Goal: Task Accomplishment & Management: Complete application form

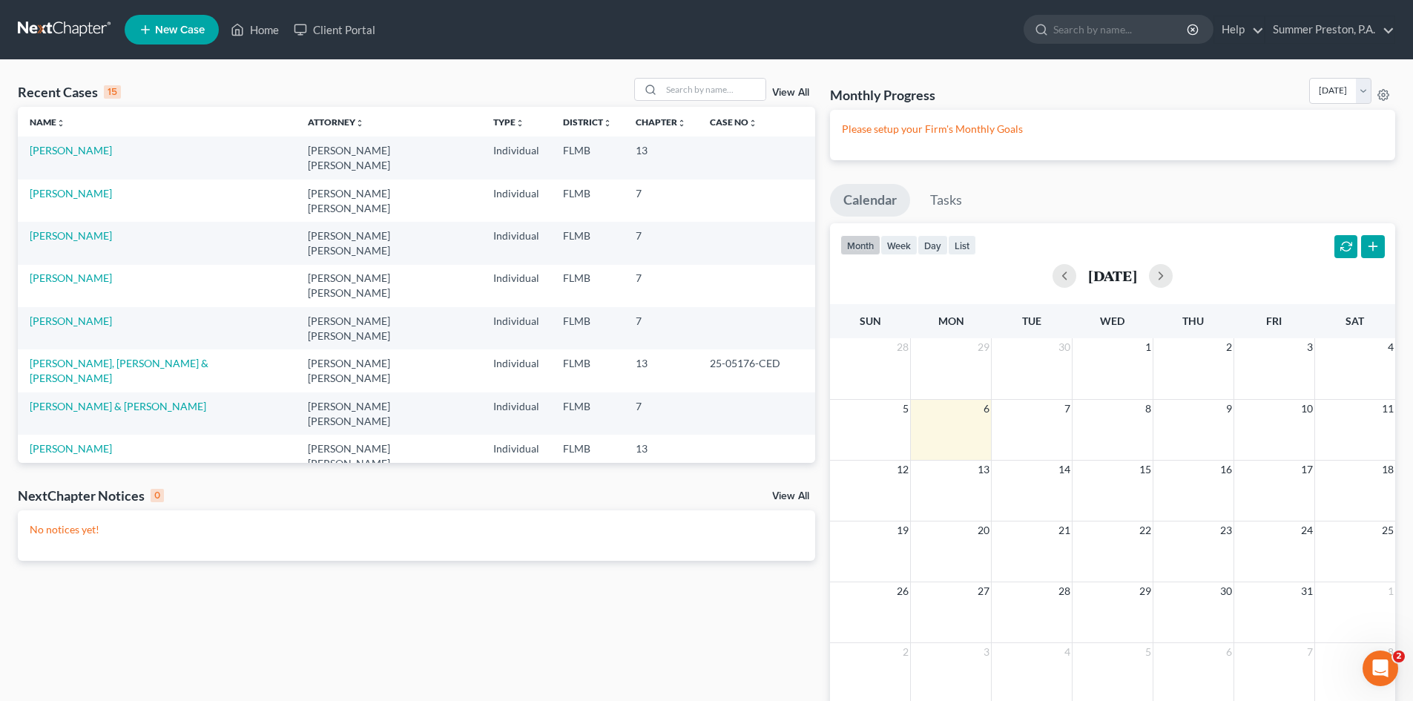
click at [194, 27] on span "New Case" at bounding box center [180, 29] width 50 height 11
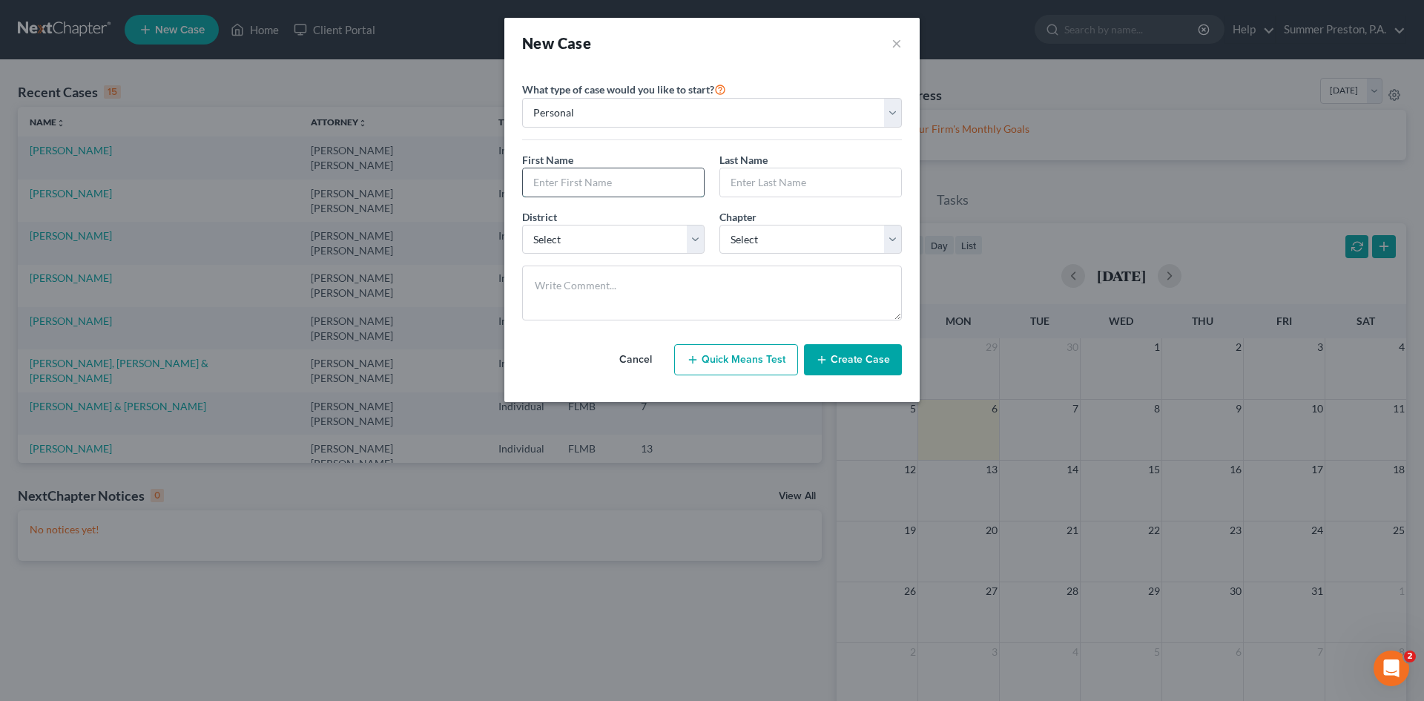
drag, startPoint x: 640, startPoint y: 181, endPoint x: 637, endPoint y: 173, distance: 8.5
click at [639, 174] on input "text" at bounding box center [613, 182] width 181 height 28
type input "Queen"
type input "Witcherd"
click at [694, 240] on select "Select [US_STATE] - [GEOGRAPHIC_DATA] [US_STATE] - [GEOGRAPHIC_DATA][US_STATE] …" at bounding box center [613, 240] width 183 height 30
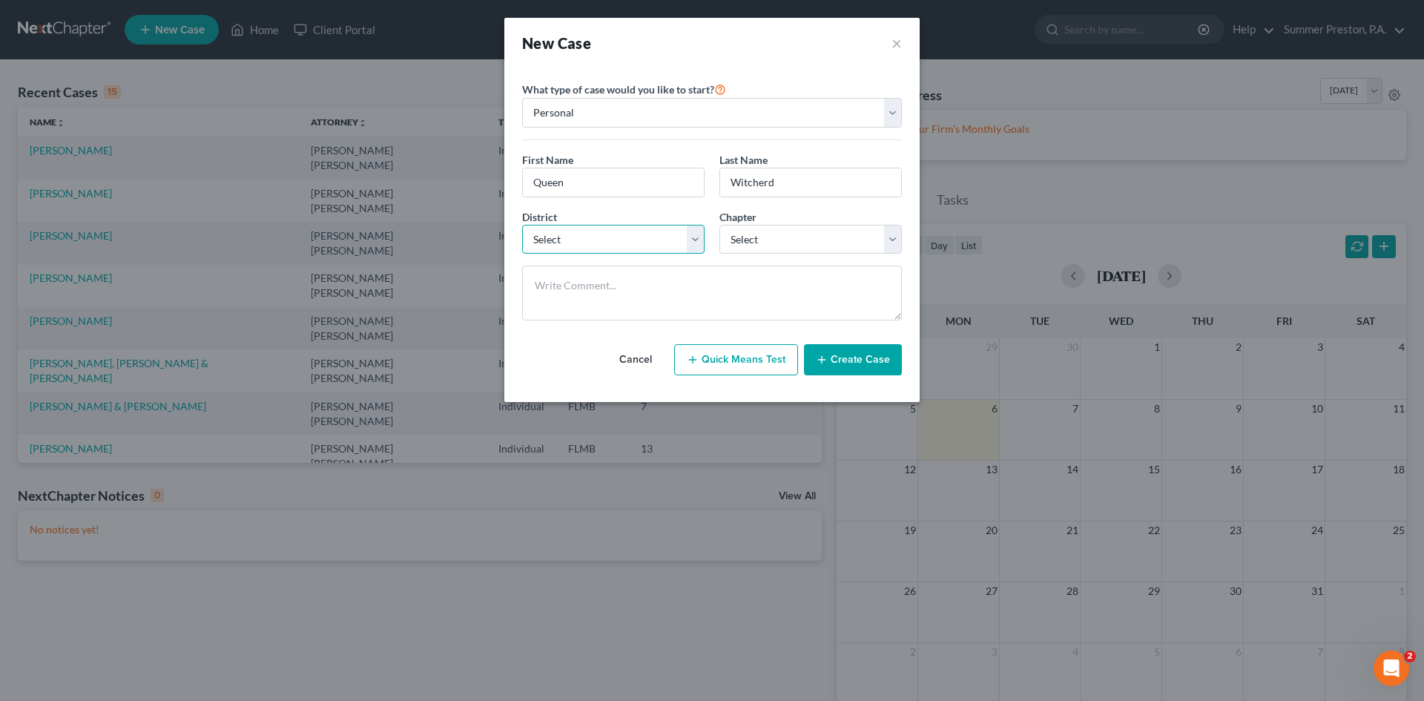
select select "15"
click at [522, 225] on select "Select [US_STATE] - [GEOGRAPHIC_DATA] [US_STATE] - [GEOGRAPHIC_DATA][US_STATE] …" at bounding box center [613, 240] width 183 height 30
click at [894, 234] on select "Select 7 11 12 13" at bounding box center [811, 240] width 183 height 30
select select "0"
click at [720, 225] on select "Select 7 11 12 13" at bounding box center [811, 240] width 183 height 30
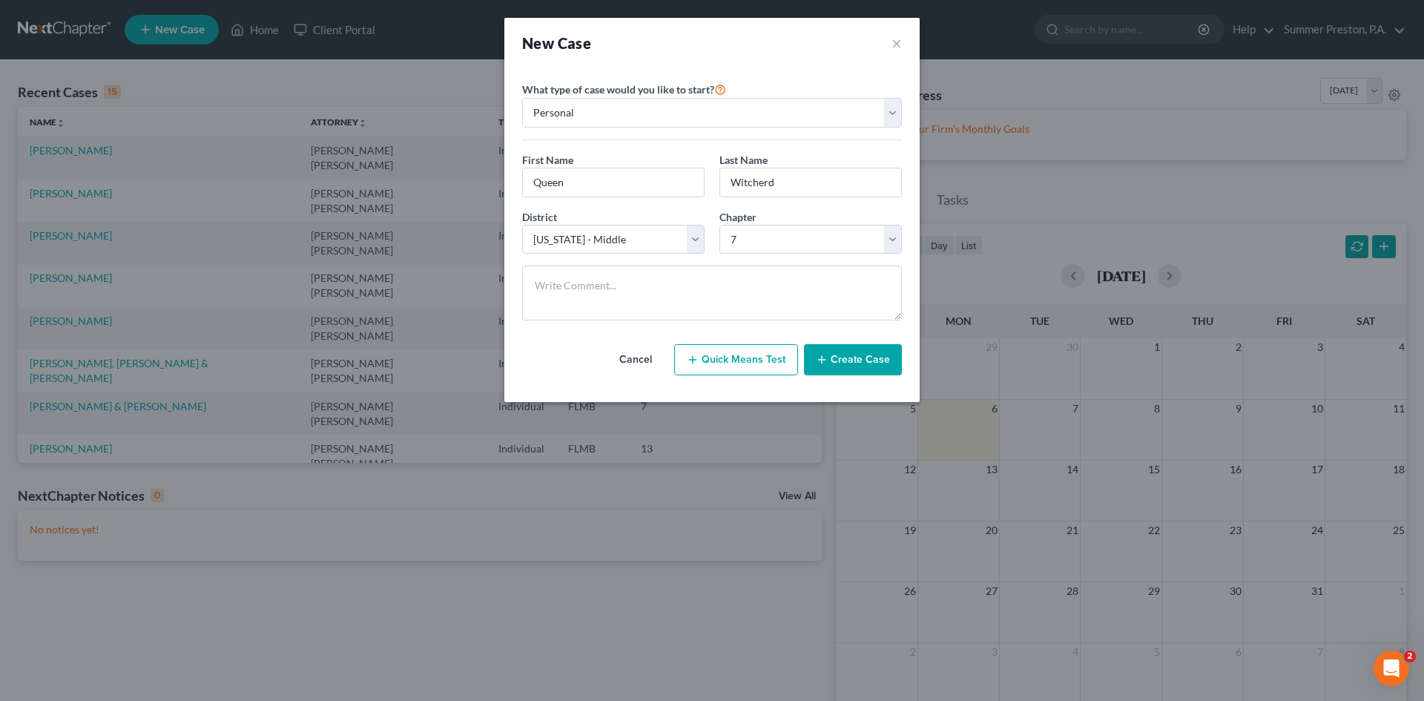
click at [846, 364] on button "Create Case" at bounding box center [853, 359] width 98 height 31
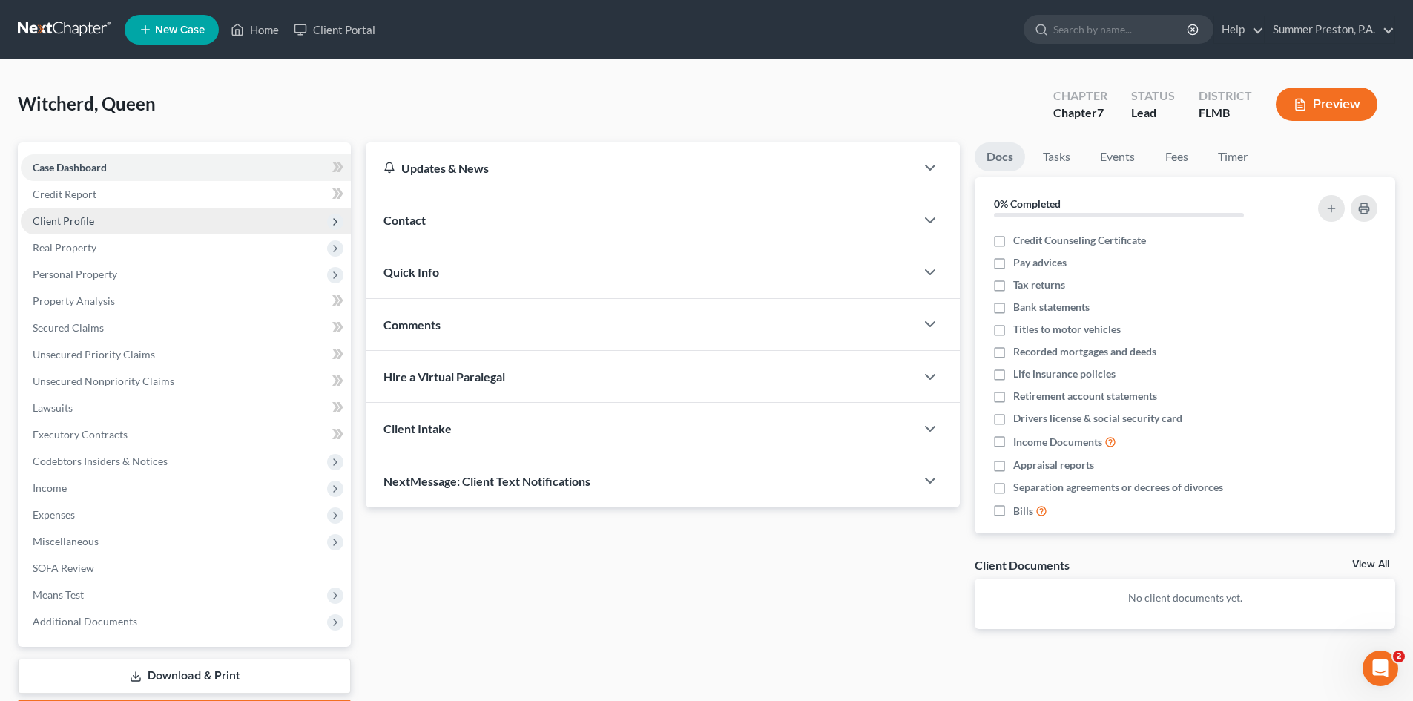
click at [82, 223] on span "Client Profile" at bounding box center [64, 220] width 62 height 13
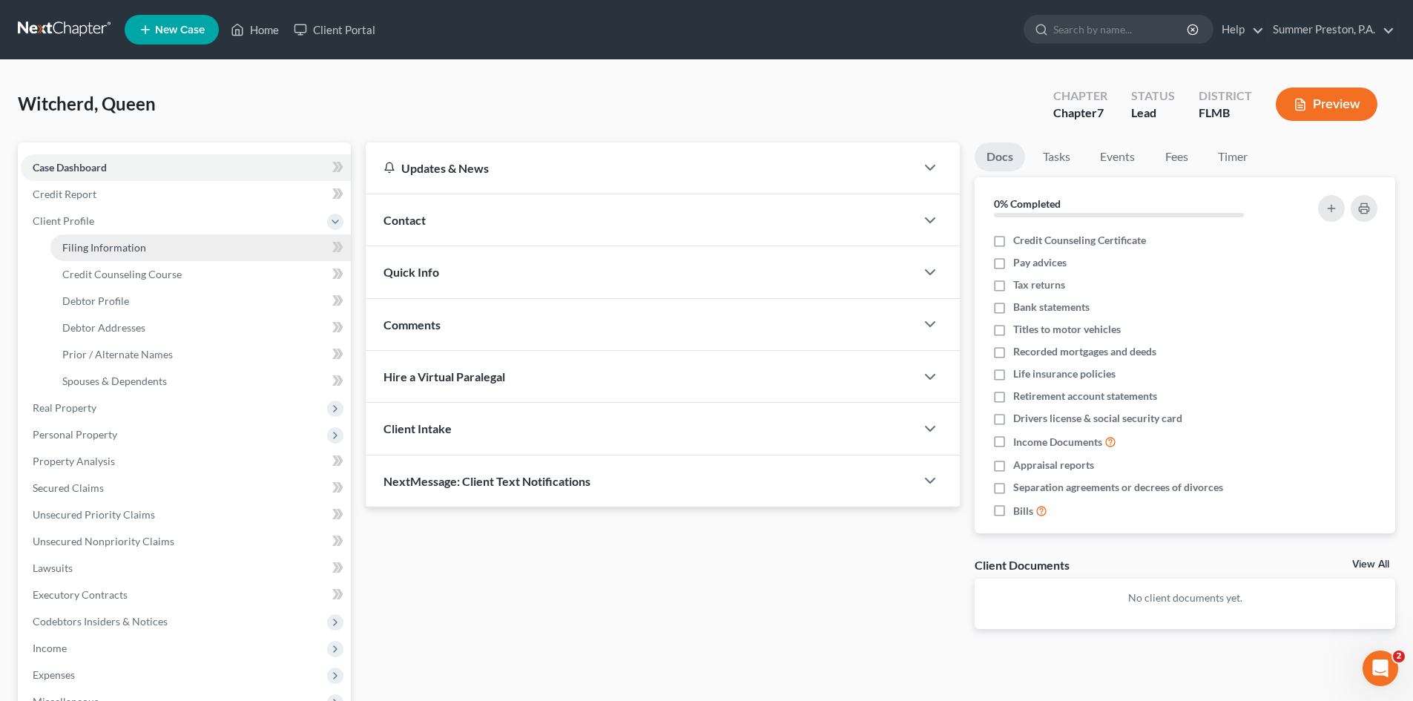
click at [139, 251] on span "Filing Information" at bounding box center [104, 247] width 84 height 13
select select "1"
select select "0"
select select "15"
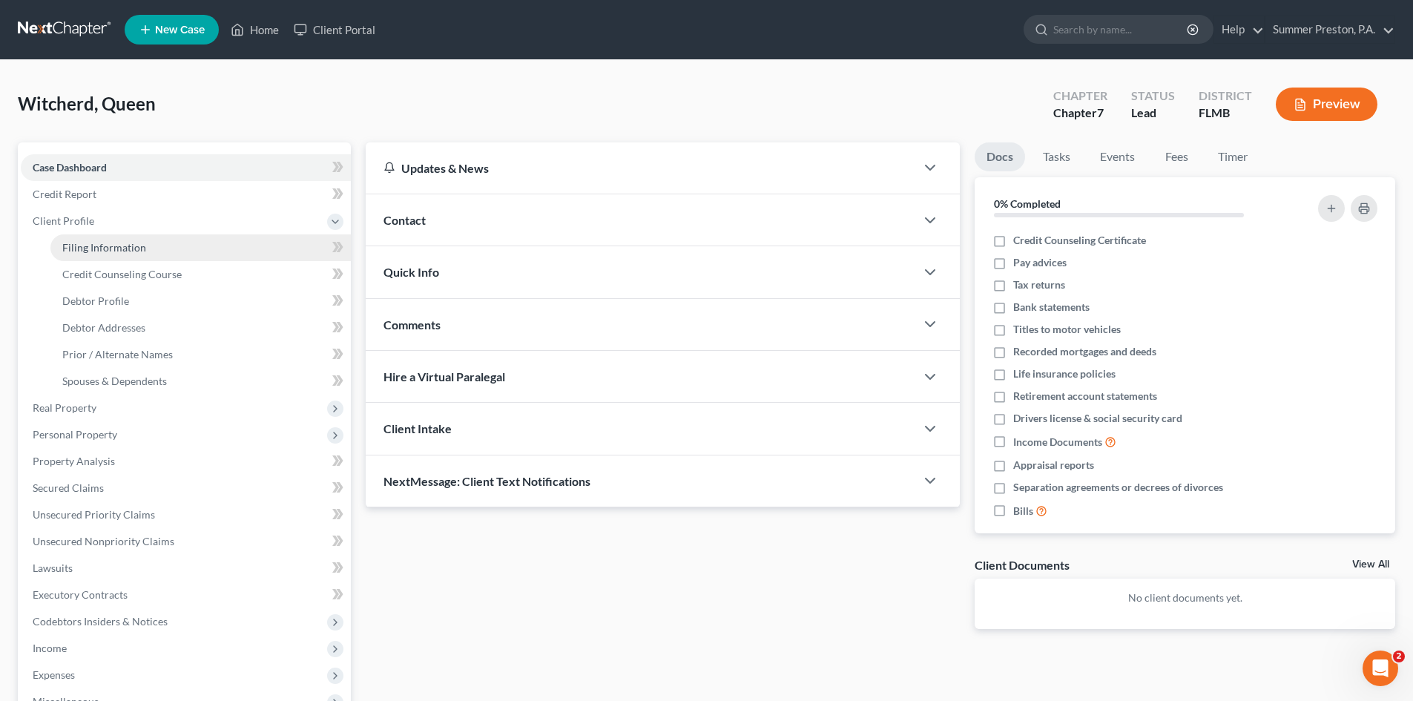
select select "9"
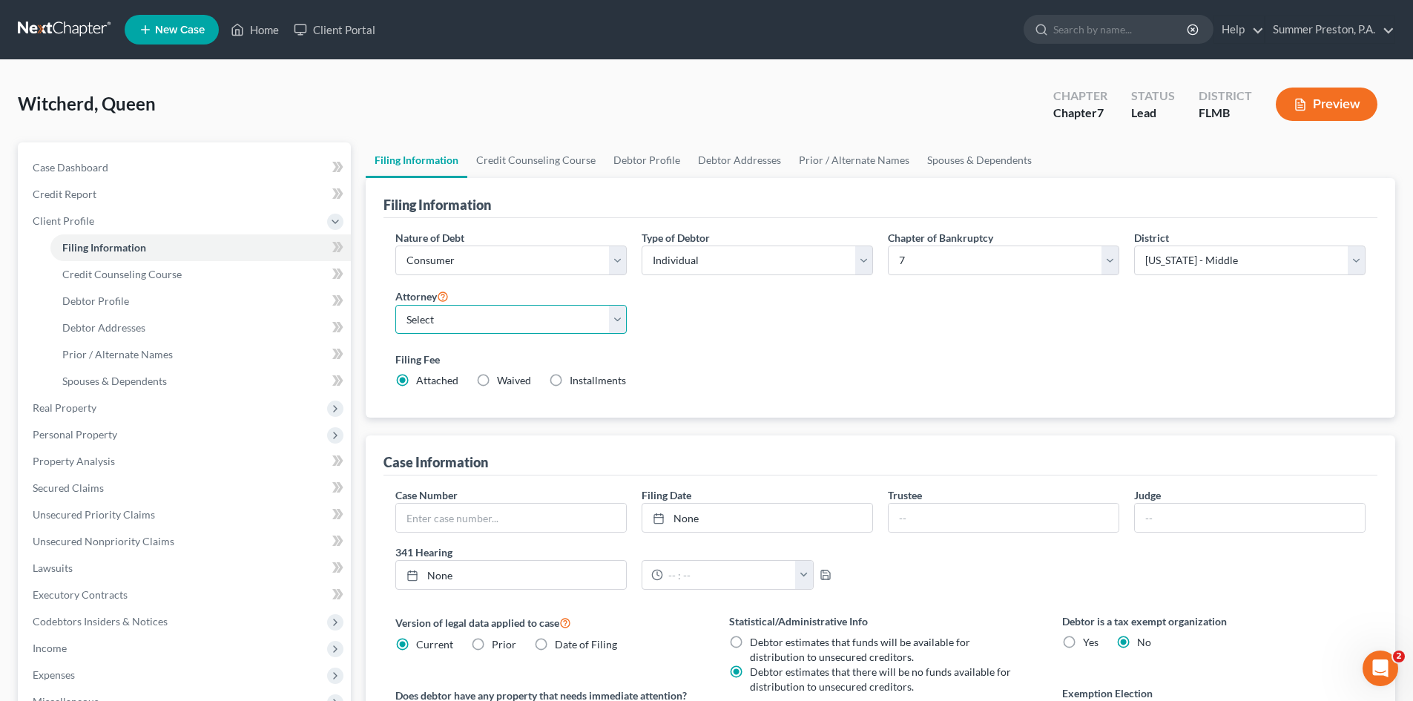
click at [613, 317] on select "Select [PERSON_NAME] [PERSON_NAME] - null" at bounding box center [510, 320] width 231 height 30
select select "0"
click at [395, 305] on select "Select [PERSON_NAME] [PERSON_NAME] - null" at bounding box center [510, 320] width 231 height 30
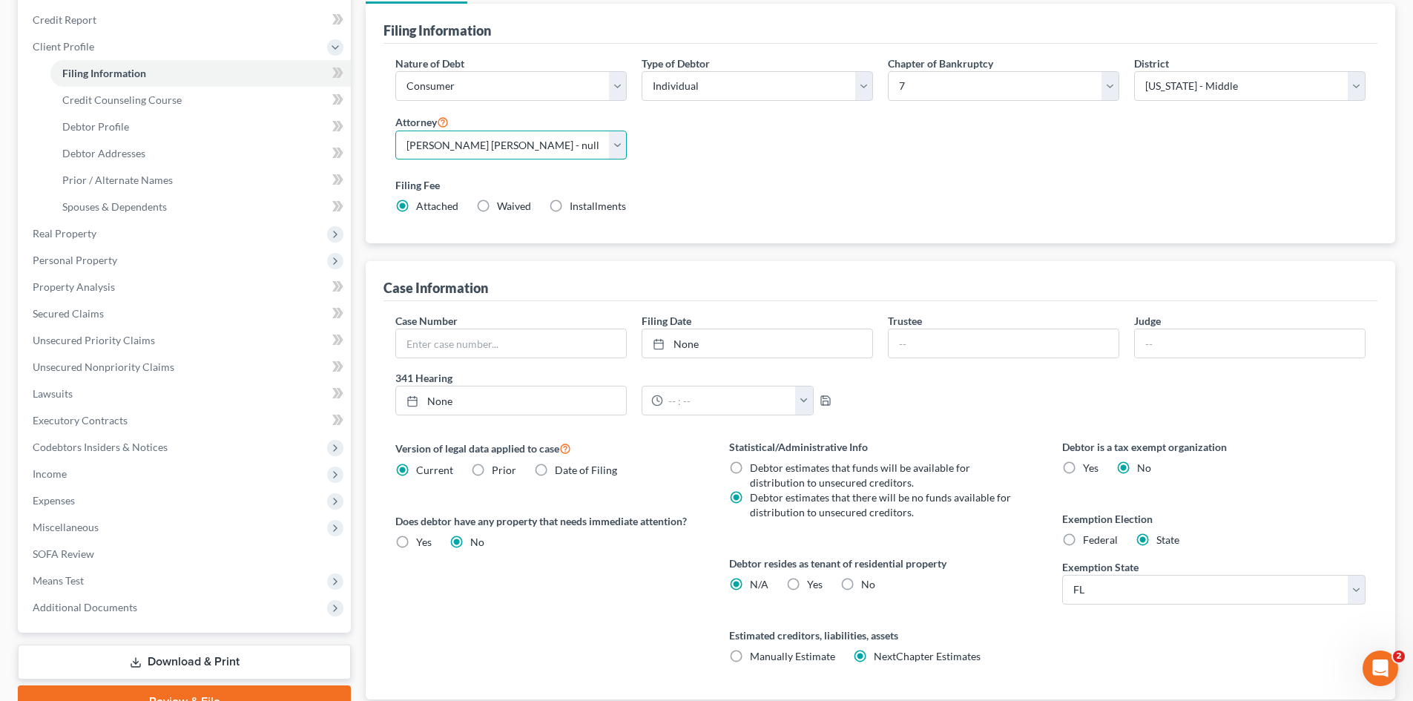
scroll to position [184, 0]
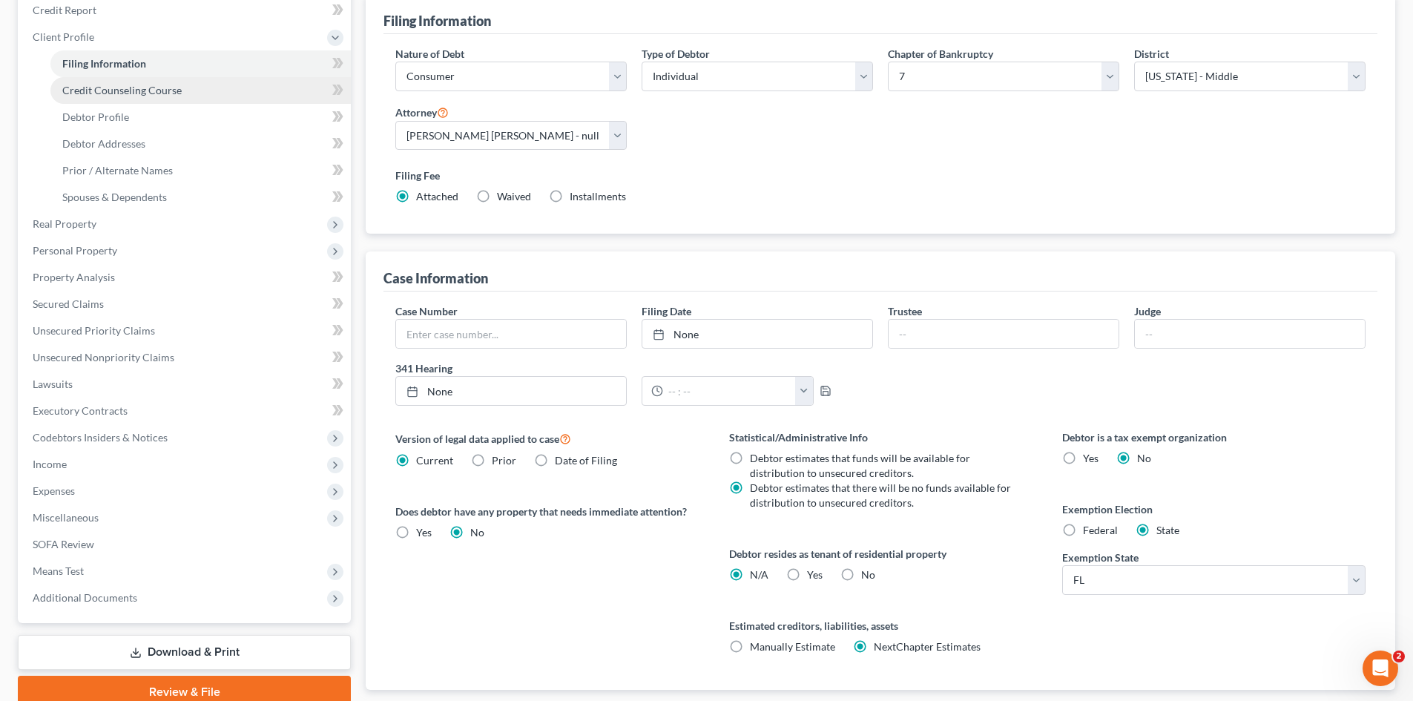
click at [147, 86] on span "Credit Counseling Course" at bounding box center [121, 90] width 119 height 13
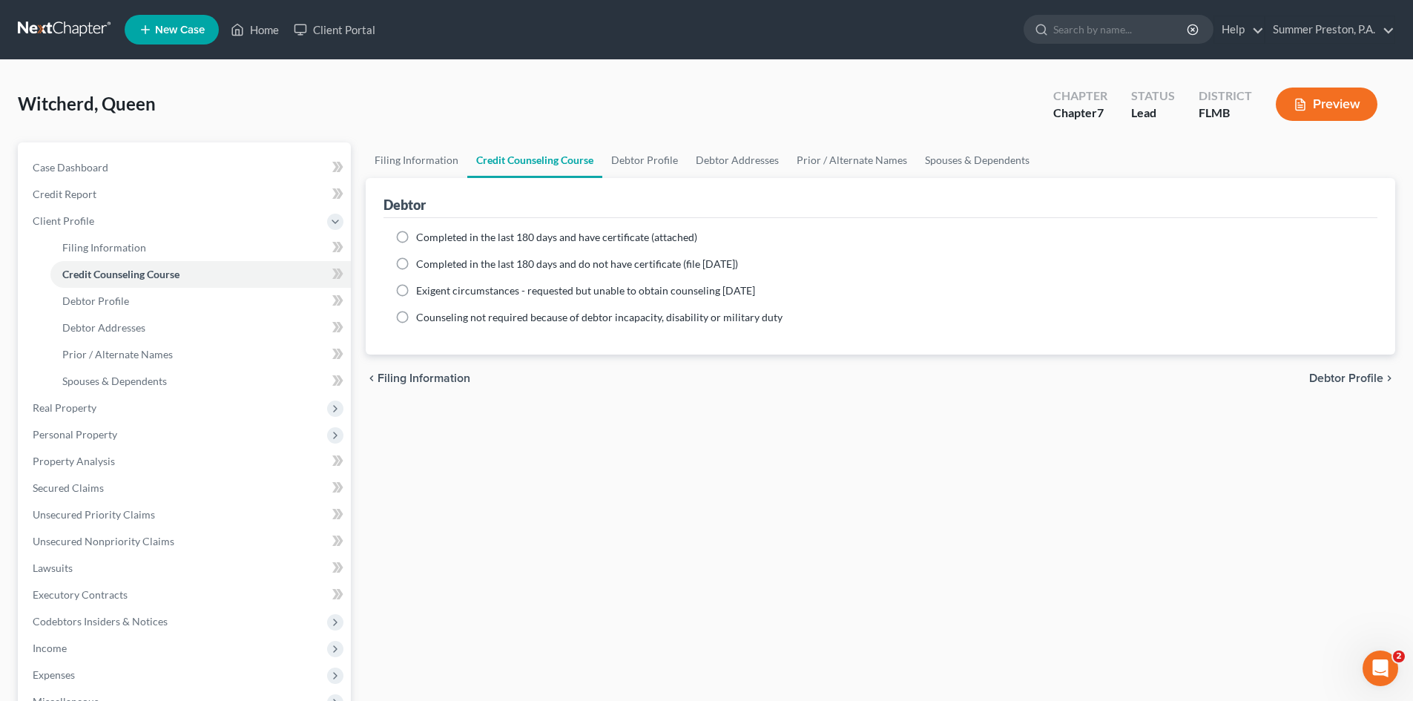
click at [416, 235] on label "Completed in the last 180 days and have certificate (attached)" at bounding box center [556, 237] width 281 height 15
click at [422, 235] on input "Completed in the last 180 days and have certificate (attached)" at bounding box center [427, 235] width 10 height 10
radio input "true"
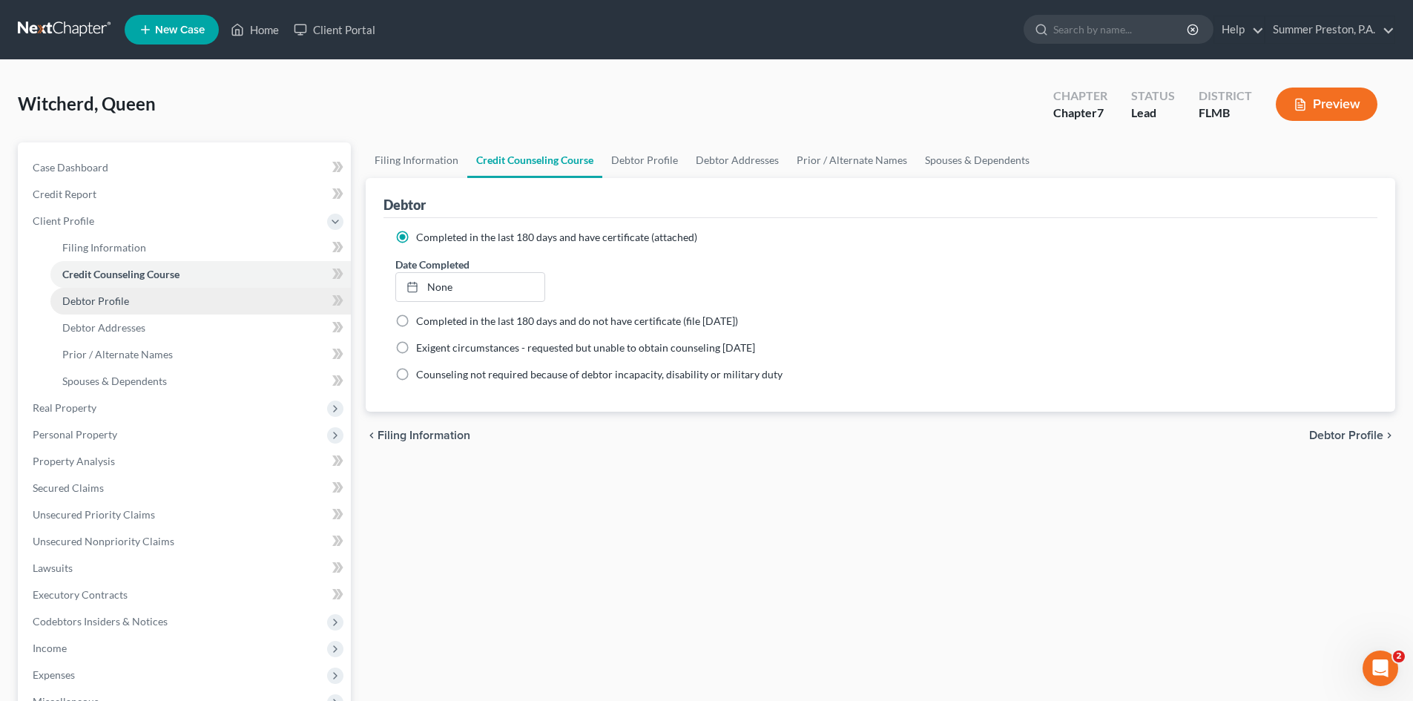
click at [107, 300] on span "Debtor Profile" at bounding box center [95, 301] width 67 height 13
select select "0"
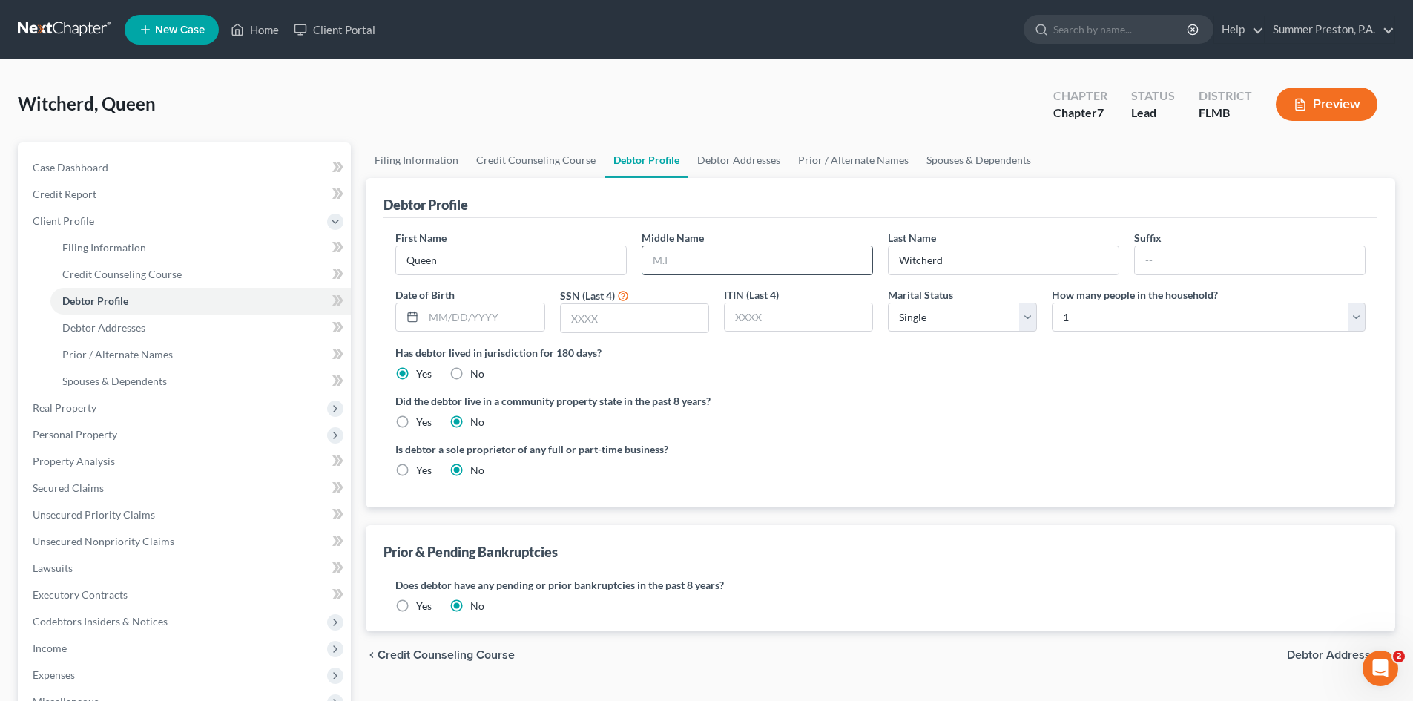
click at [735, 260] on input "text" at bounding box center [757, 260] width 230 height 28
type input "[PERSON_NAME]"
click at [514, 316] on input "text" at bounding box center [484, 317] width 120 height 28
type input "[DATE]"
click at [641, 318] on input "text" at bounding box center [635, 318] width 148 height 28
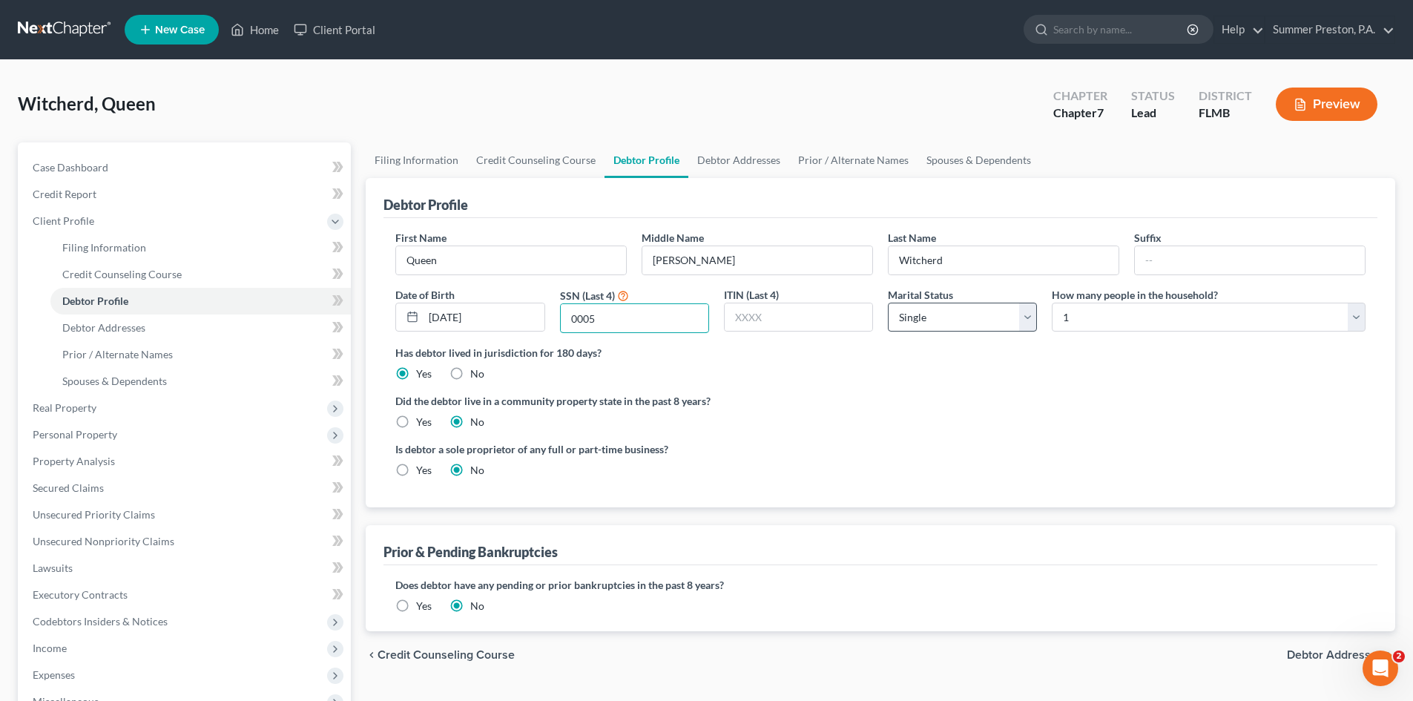
type input "0005"
click at [1022, 319] on select "Select Single Married Separated Divorced Widowed" at bounding box center [962, 318] width 149 height 30
select select "3"
click at [888, 303] on select "Select Single Married Separated Divorced Widowed" at bounding box center [962, 318] width 149 height 30
click at [1362, 312] on select "Select 1 2 3 4 5 6 7 8 9 10 11 12 13 14 15 16 17 18 19 20" at bounding box center [1209, 318] width 314 height 30
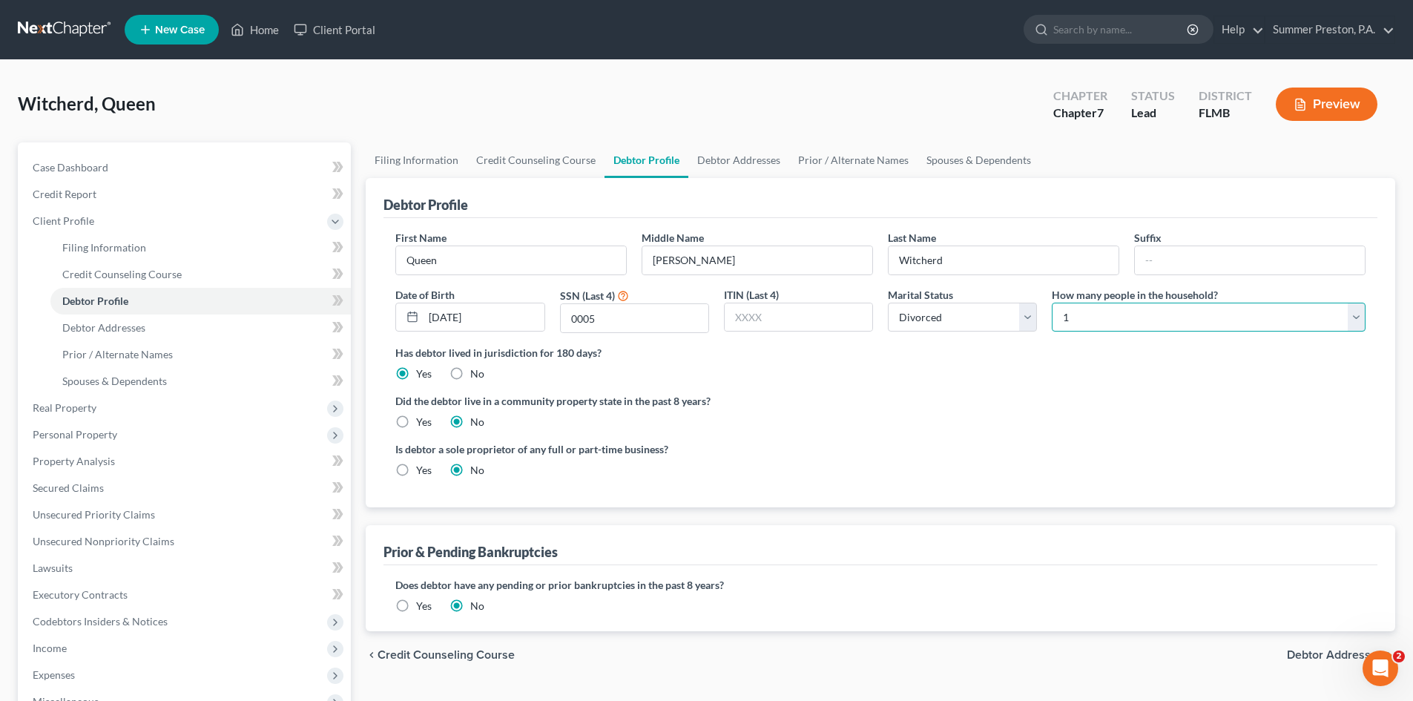
select select "1"
click at [1052, 303] on select "Select 1 2 3 4 5 6 7 8 9 10 11 12 13 14 15 16 17 18 19 20" at bounding box center [1209, 318] width 314 height 30
click at [723, 160] on link "Debtor Addresses" at bounding box center [738, 160] width 101 height 36
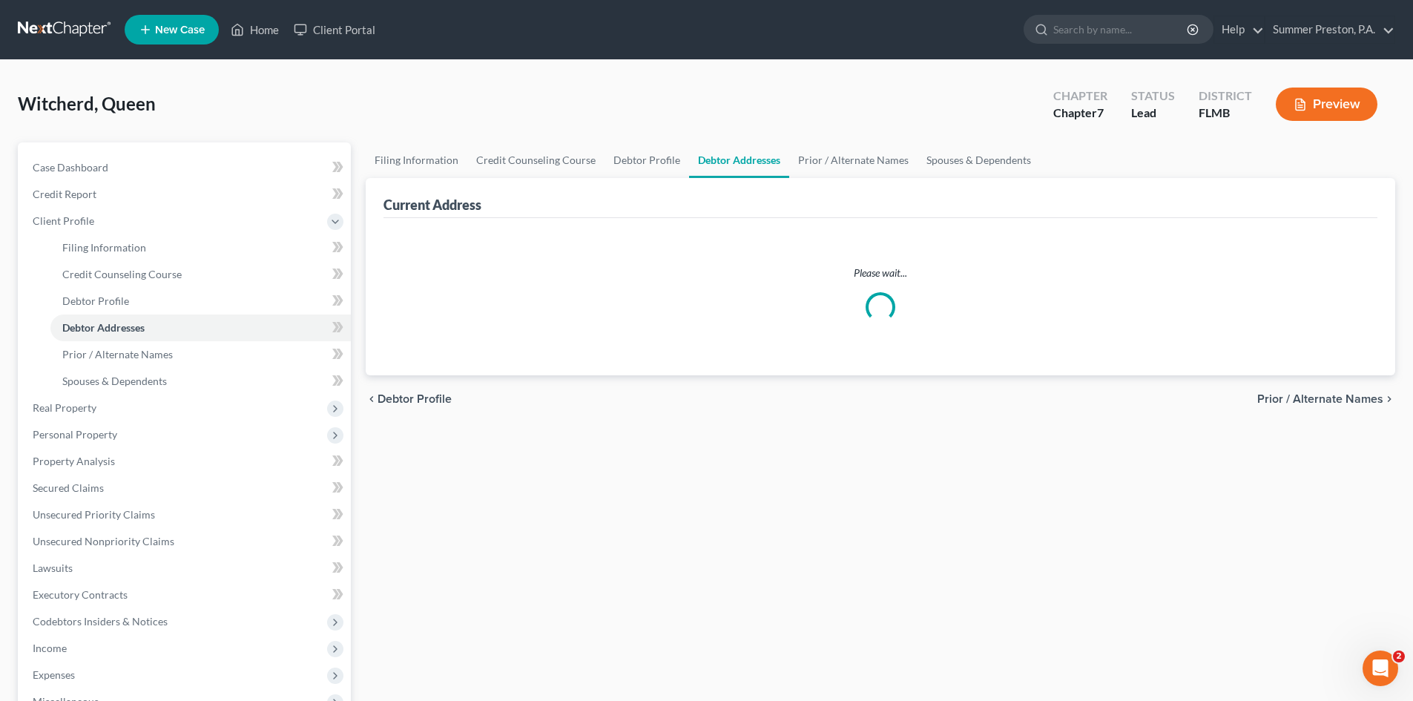
select select "0"
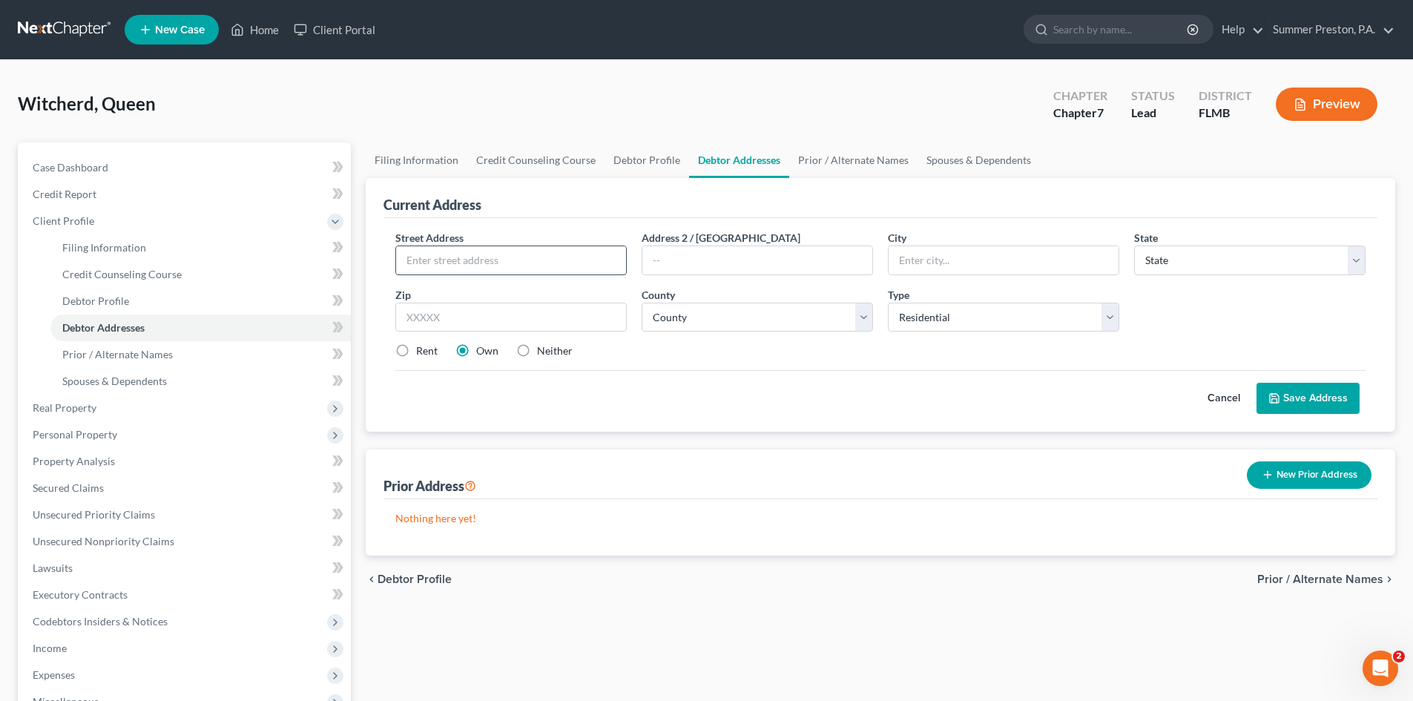
click at [521, 257] on input "text" at bounding box center [511, 260] width 230 height 28
type input "[STREET_ADDRESS]"
type input "[GEOGRAPHIC_DATA]"
select select "9"
type input "33705"
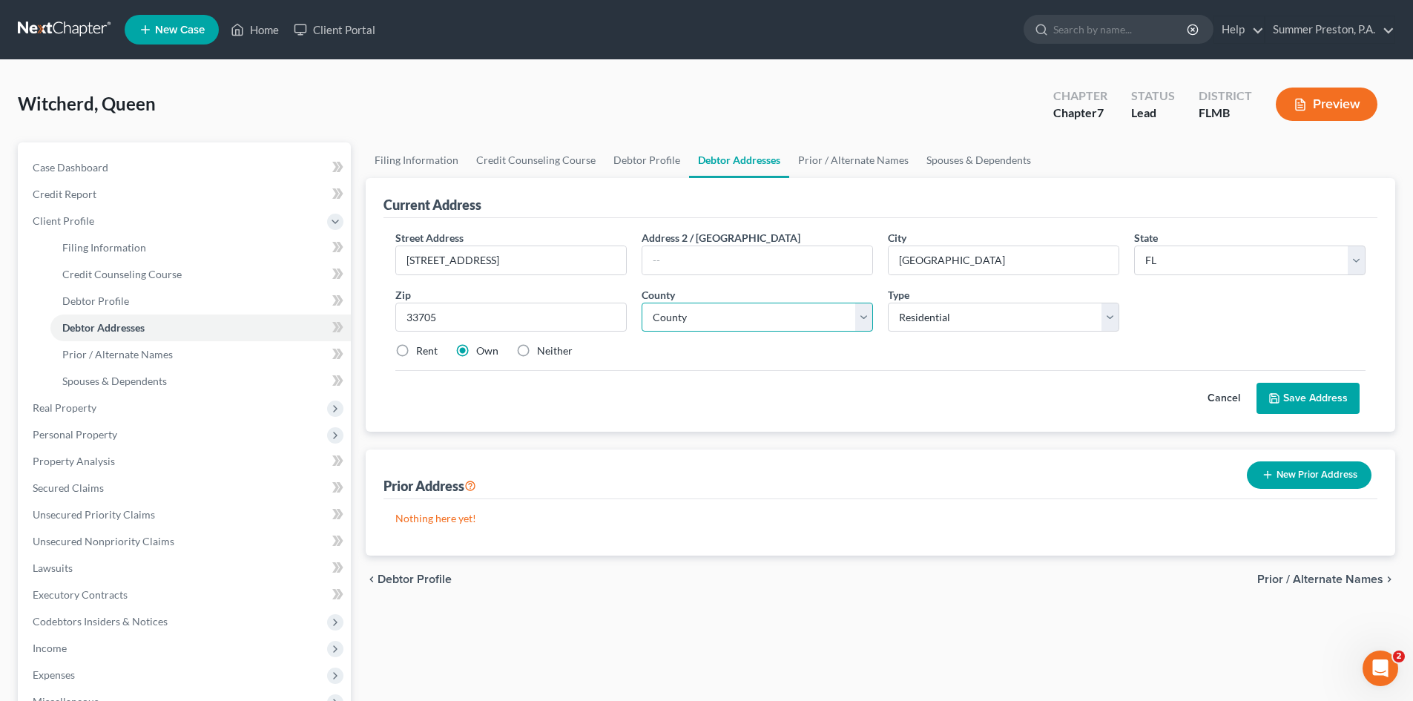
type input "[GEOGRAPHIC_DATA]"
click at [868, 314] on select "County [GEOGRAPHIC_DATA] [GEOGRAPHIC_DATA] [GEOGRAPHIC_DATA] [GEOGRAPHIC_DATA] …" at bounding box center [757, 318] width 231 height 30
select select "51"
click at [642, 303] on select "County [GEOGRAPHIC_DATA] [GEOGRAPHIC_DATA] [GEOGRAPHIC_DATA] [GEOGRAPHIC_DATA] …" at bounding box center [757, 318] width 231 height 30
click at [1330, 393] on button "Save Address" at bounding box center [1308, 398] width 103 height 31
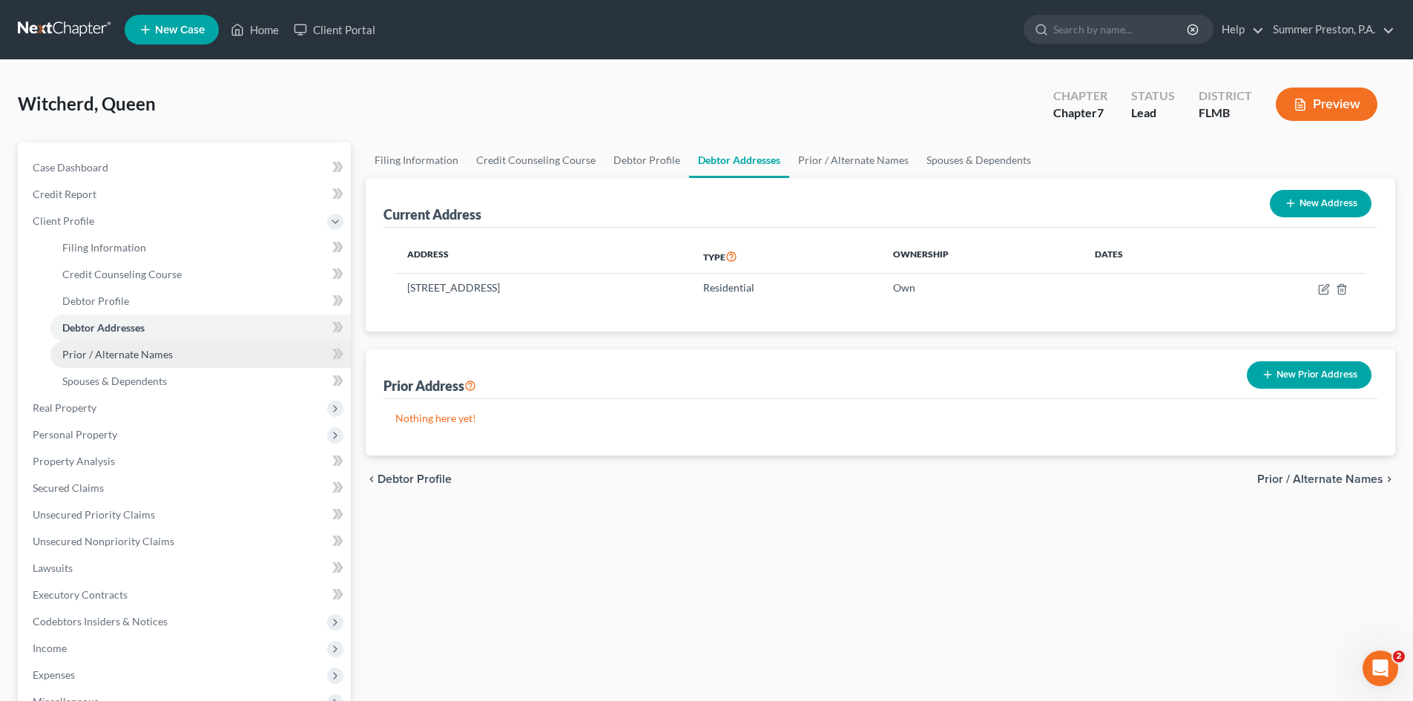
click at [124, 348] on span "Prior / Alternate Names" at bounding box center [117, 354] width 111 height 13
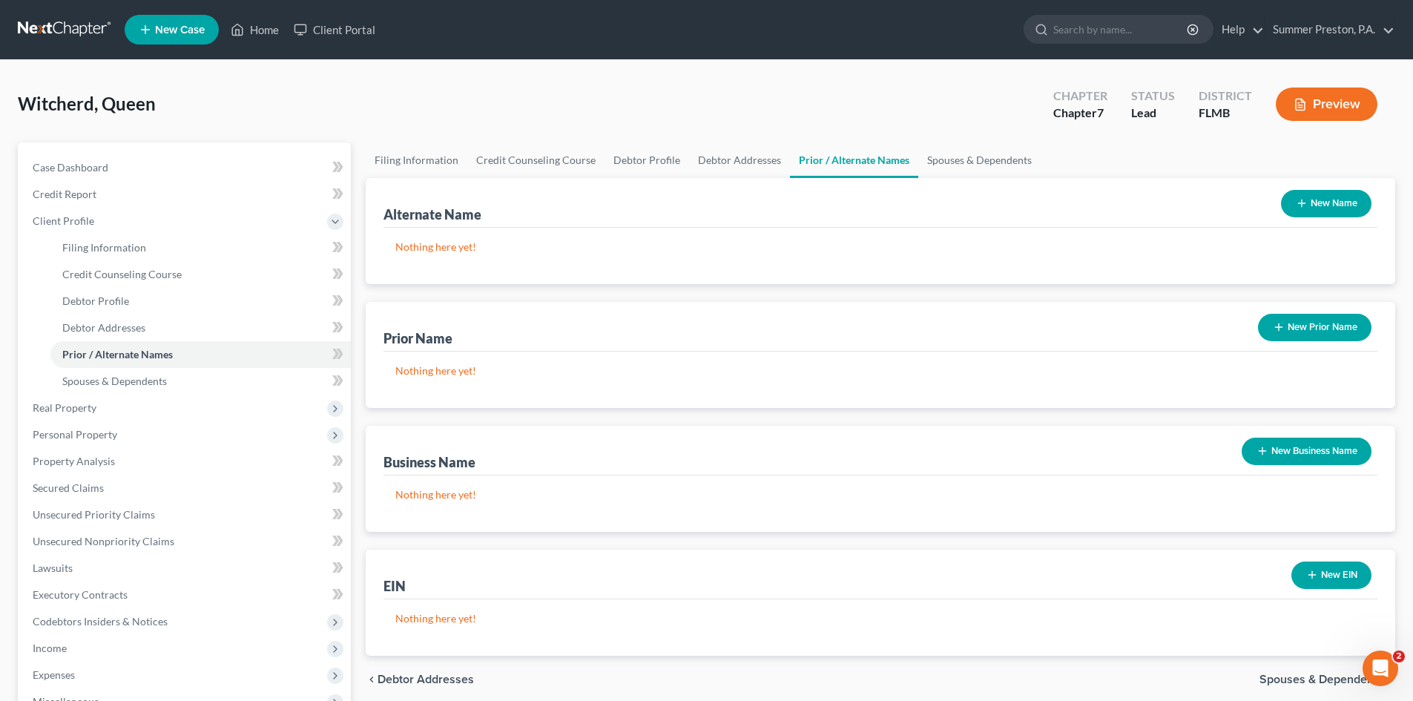
click at [1324, 199] on button "New Name" at bounding box center [1326, 203] width 91 height 27
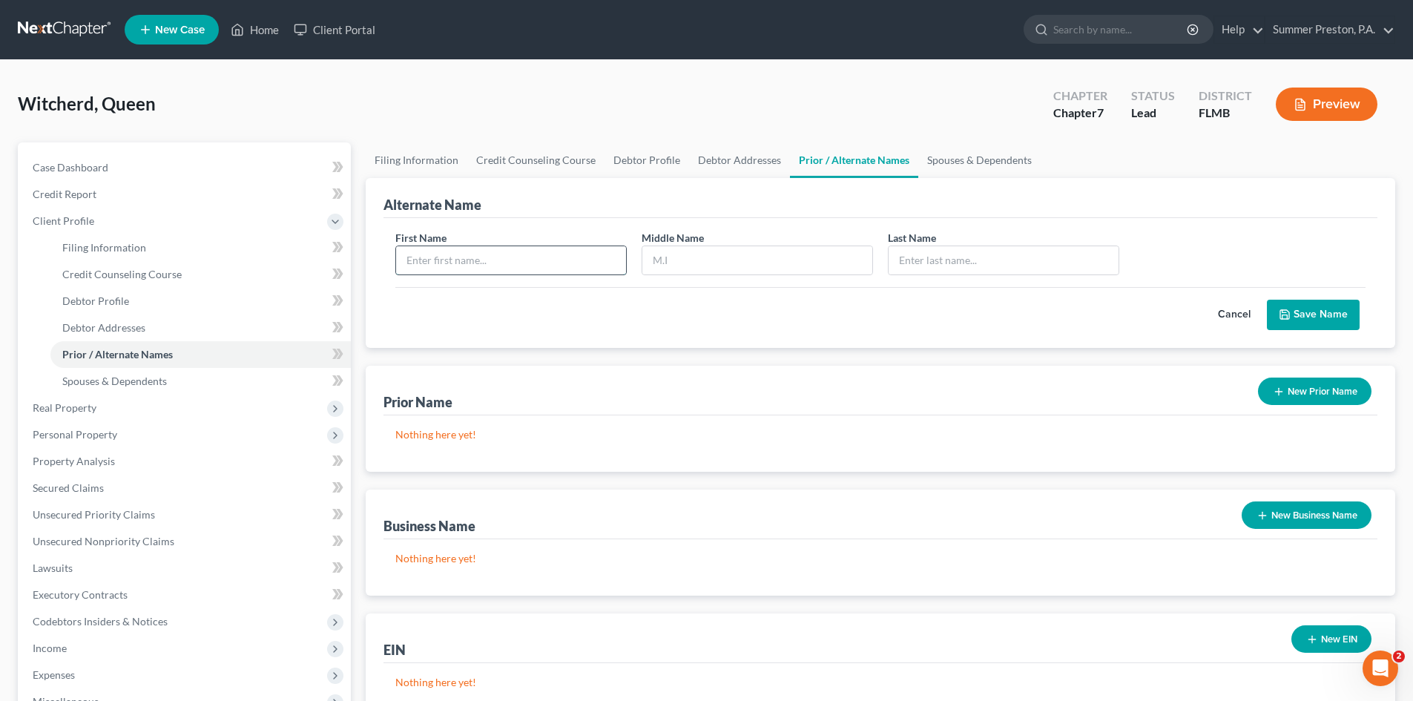
click at [526, 262] on input "text" at bounding box center [511, 260] width 230 height 28
type input "Queen"
type input "[PERSON_NAME]"
click at [1321, 308] on button "Save Name" at bounding box center [1313, 315] width 93 height 31
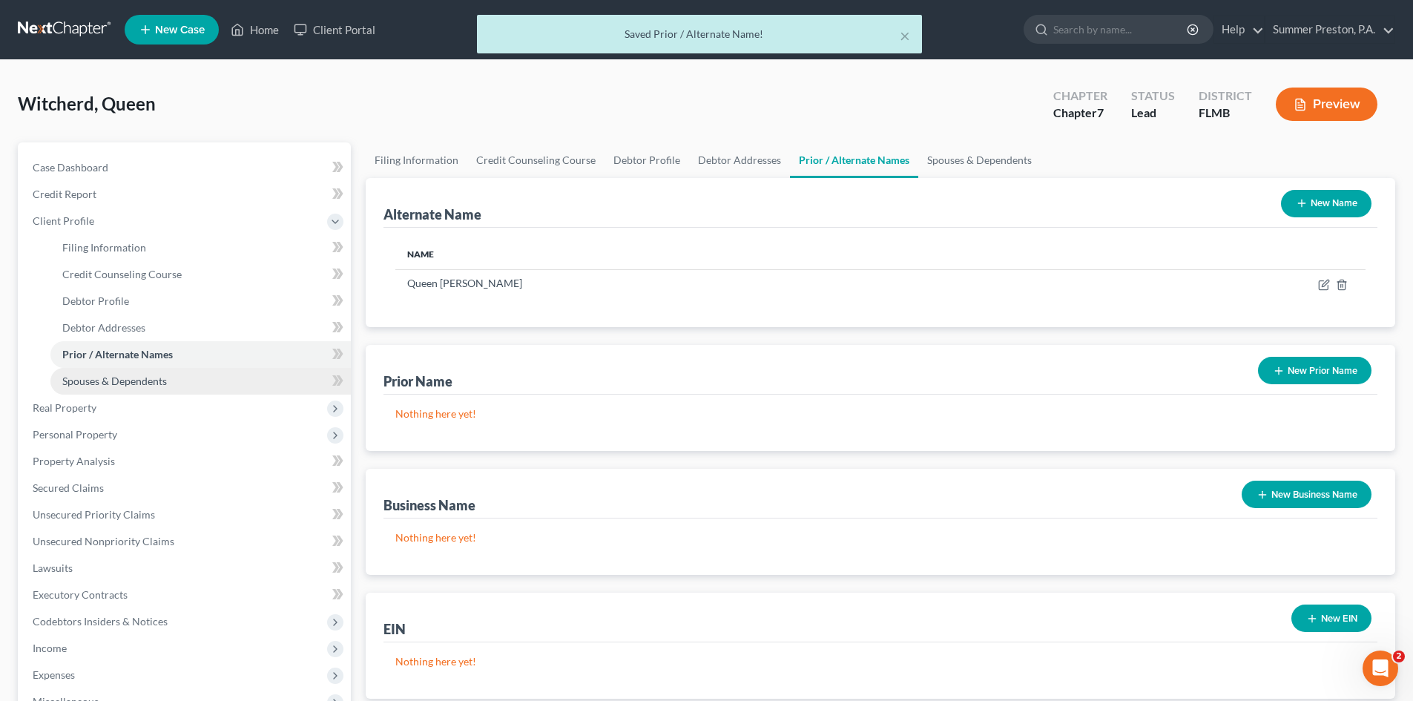
click at [144, 376] on span "Spouses & Dependents" at bounding box center [114, 381] width 105 height 13
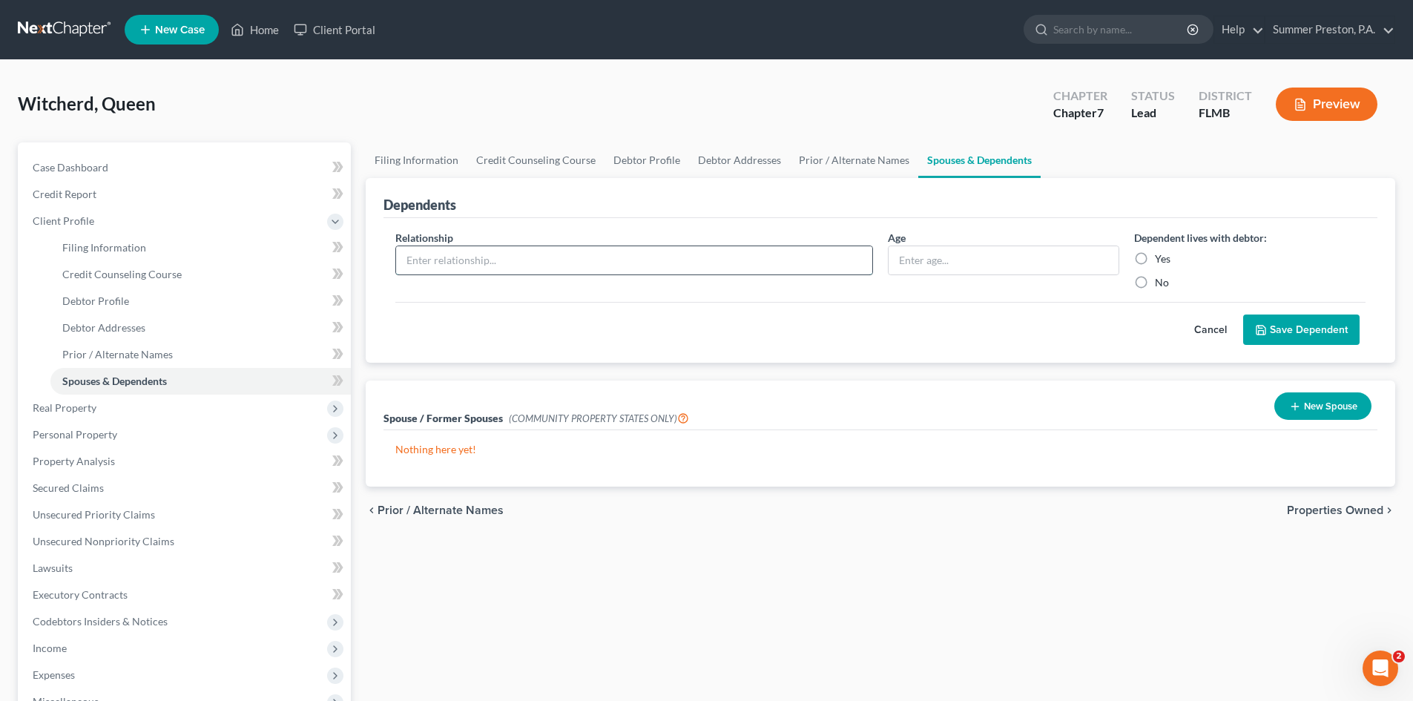
click at [721, 254] on input "text" at bounding box center [634, 260] width 476 height 28
click at [822, 266] on input "text" at bounding box center [634, 260] width 476 height 28
type input "grandchild"
type input "17"
click at [1155, 259] on label "Yes" at bounding box center [1163, 259] width 16 height 15
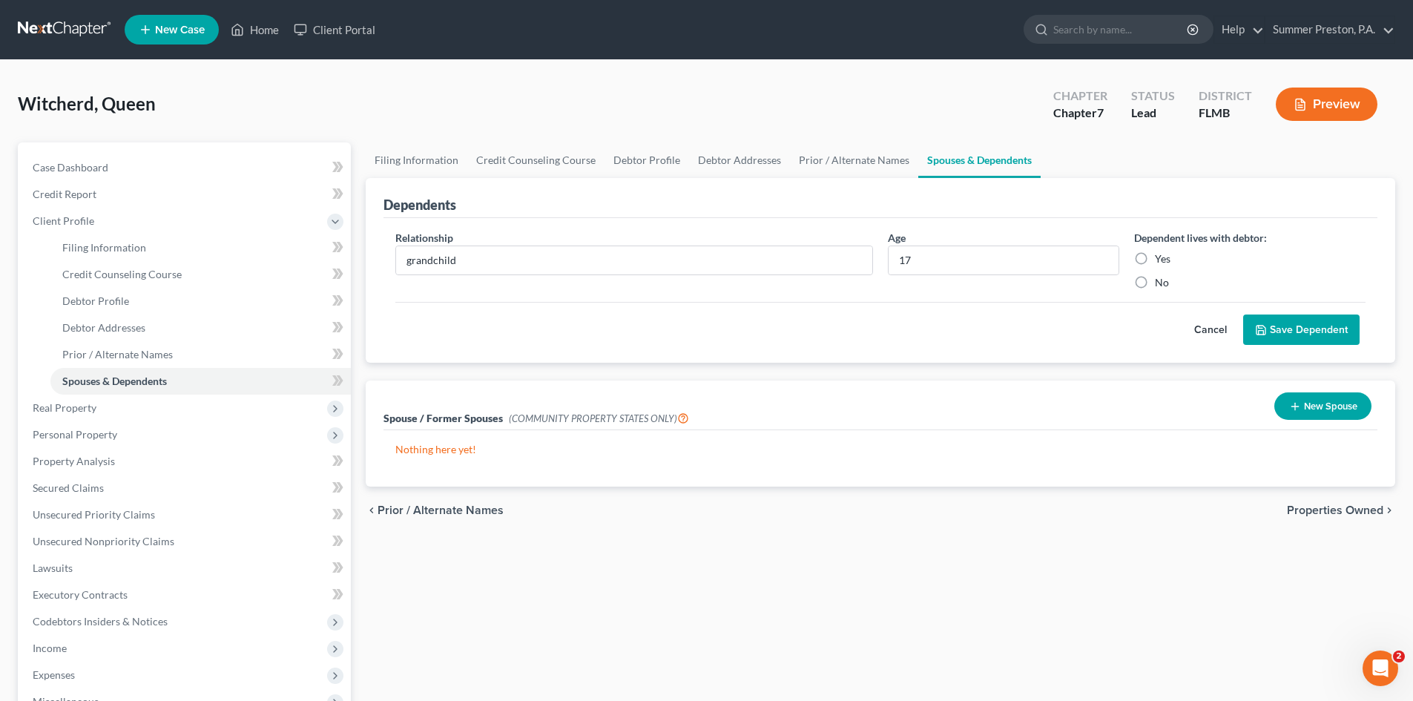
click at [1161, 259] on input "Yes" at bounding box center [1166, 257] width 10 height 10
radio input "true"
click at [1293, 327] on button "Save Dependent" at bounding box center [1301, 330] width 116 height 31
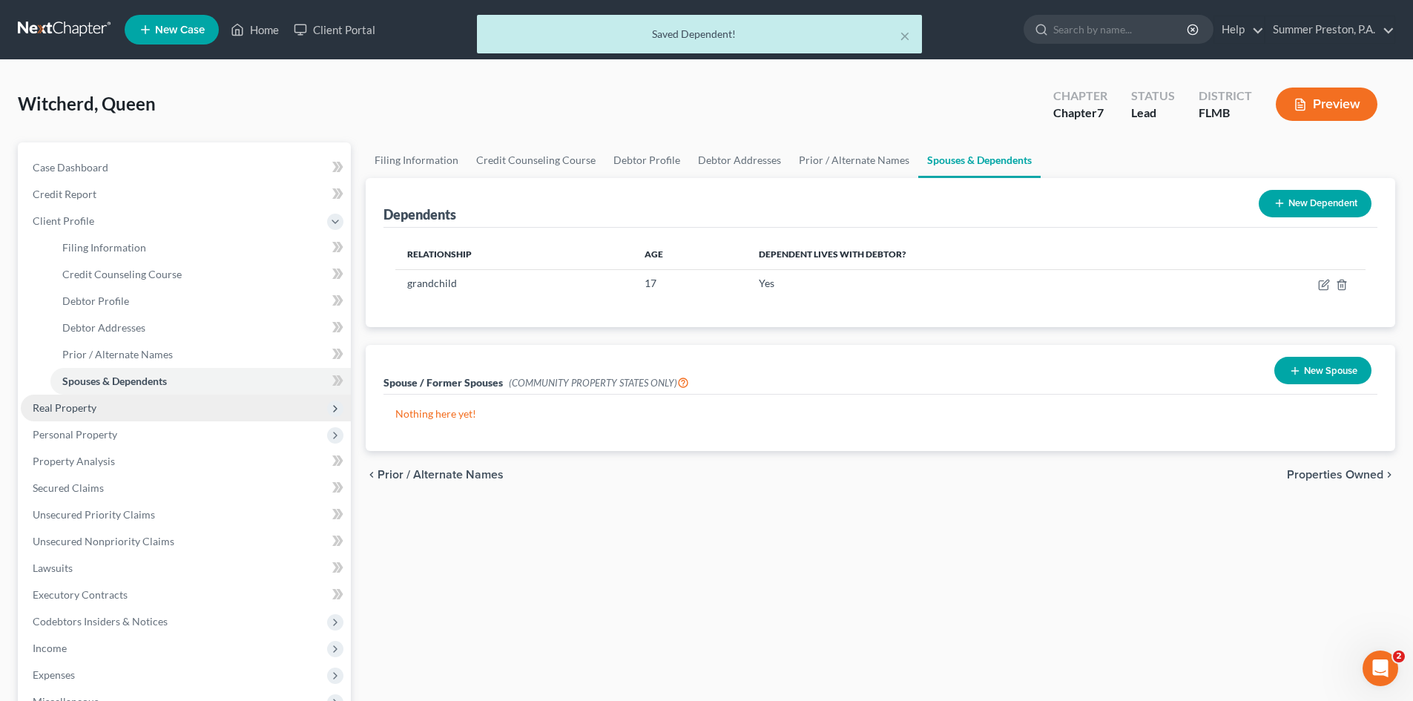
click at [42, 404] on span "Real Property" at bounding box center [65, 407] width 64 height 13
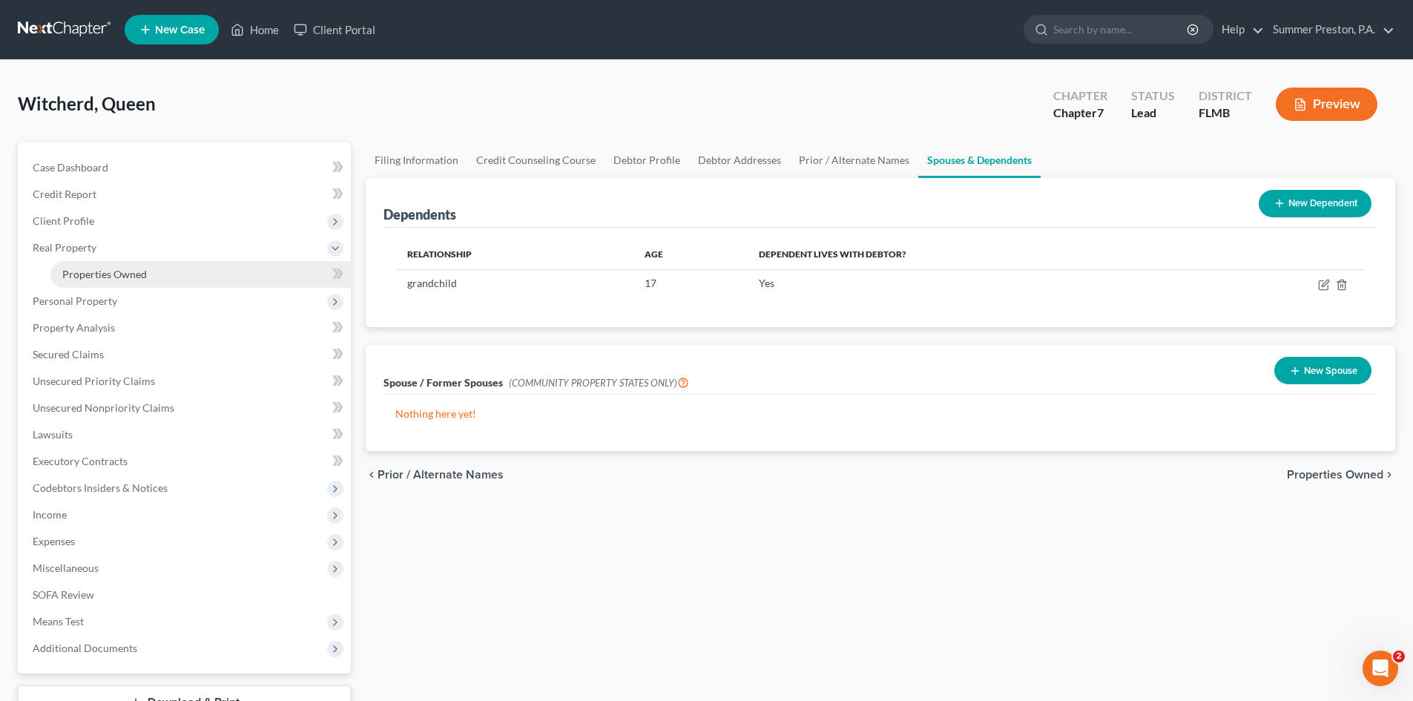
click at [113, 275] on span "Properties Owned" at bounding box center [104, 274] width 85 height 13
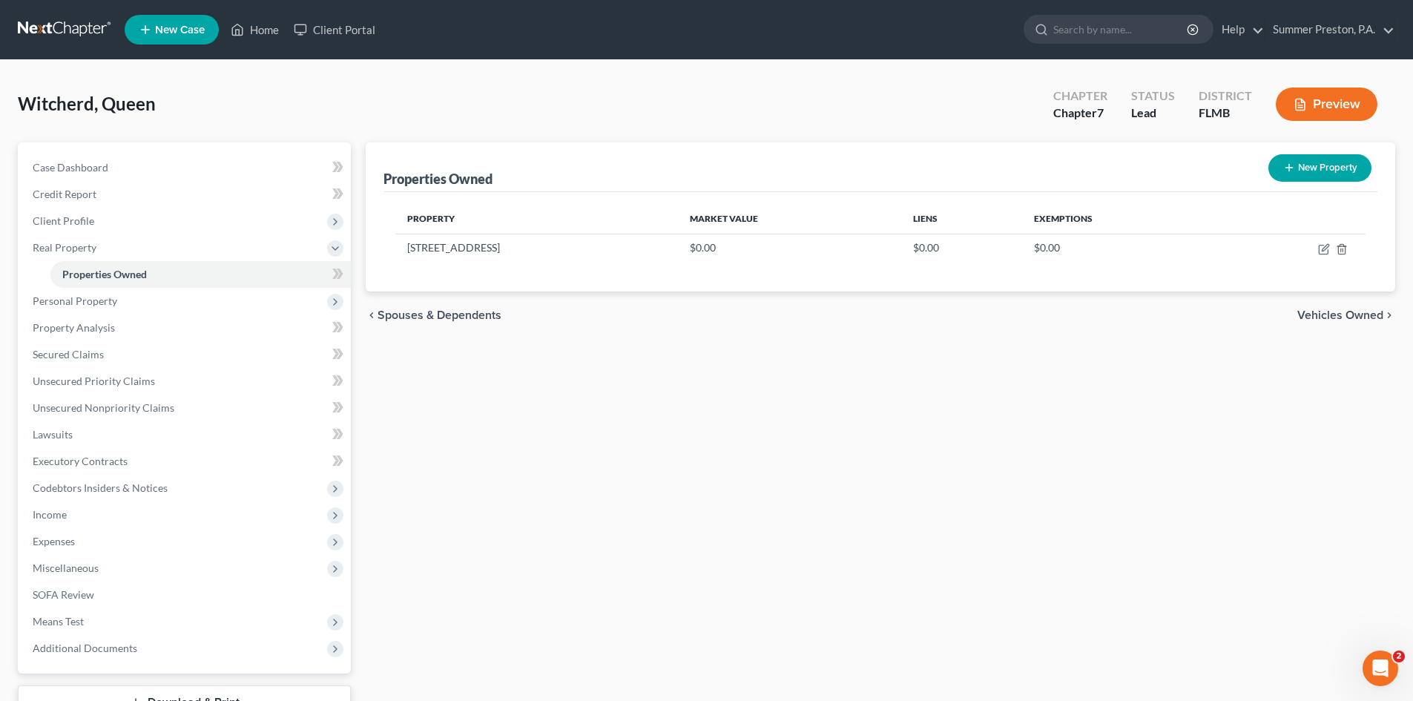
click at [1323, 167] on button "New Property" at bounding box center [1320, 167] width 103 height 27
select select "9"
select select "51"
select select "0"
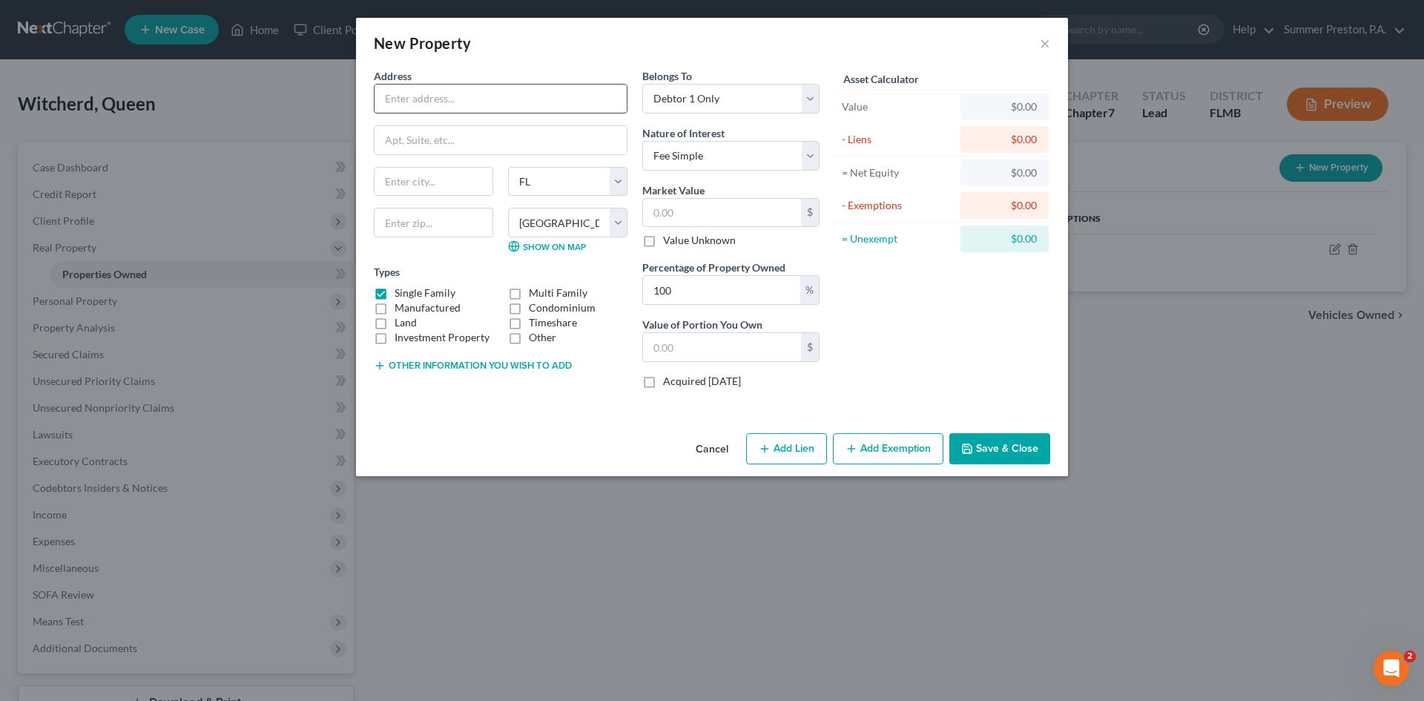
click at [551, 96] on input "text" at bounding box center [501, 99] width 252 height 28
type input "[STREET_ADDRESS]"
type input "St. Petersbsurg"
select select "8"
select select "0"
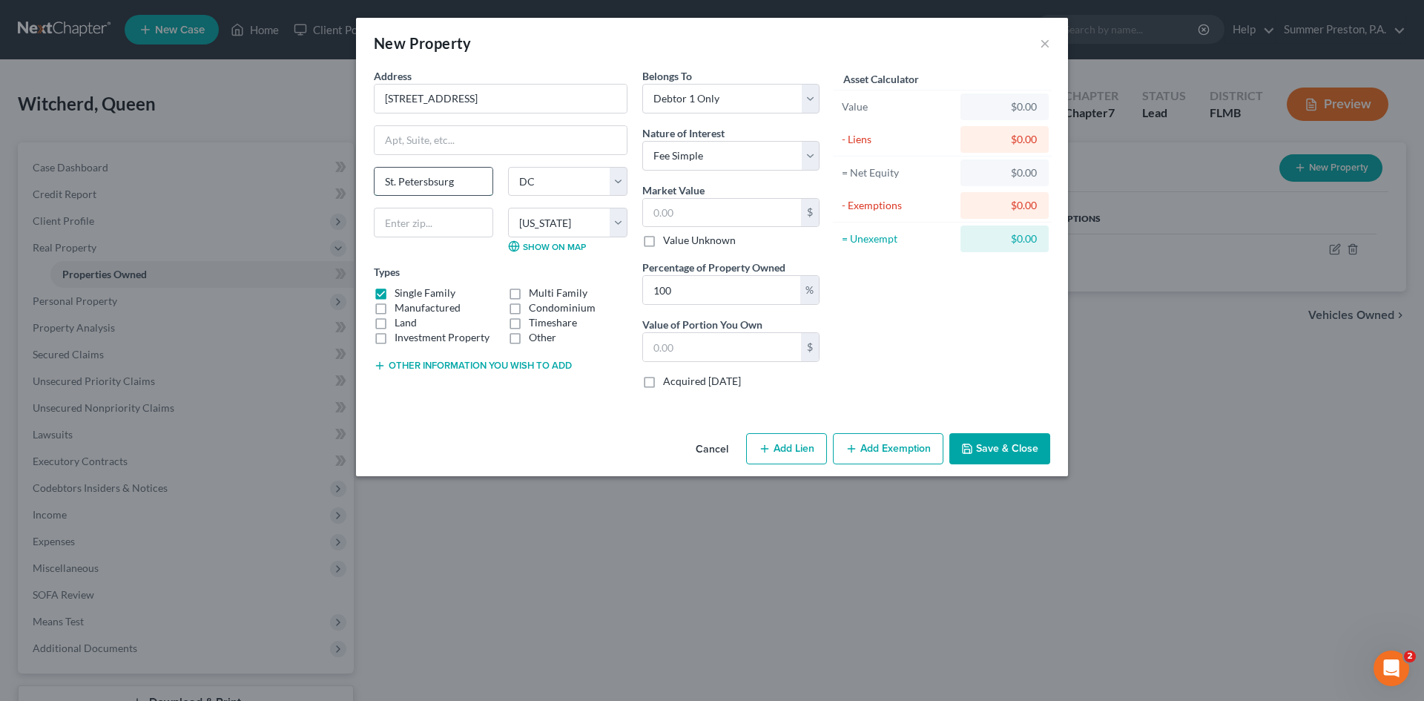
drag, startPoint x: 436, startPoint y: 188, endPoint x: 440, endPoint y: 180, distance: 8.3
click at [440, 180] on input "St. Petersbsurg" at bounding box center [434, 182] width 118 height 28
type input "[GEOGRAPHIC_DATA]"
click at [556, 177] on select "State [US_STATE] AK AR AZ CA CO CT DE DC [GEOGRAPHIC_DATA] [GEOGRAPHIC_DATA] GU…" at bounding box center [567, 182] width 119 height 30
select select "9"
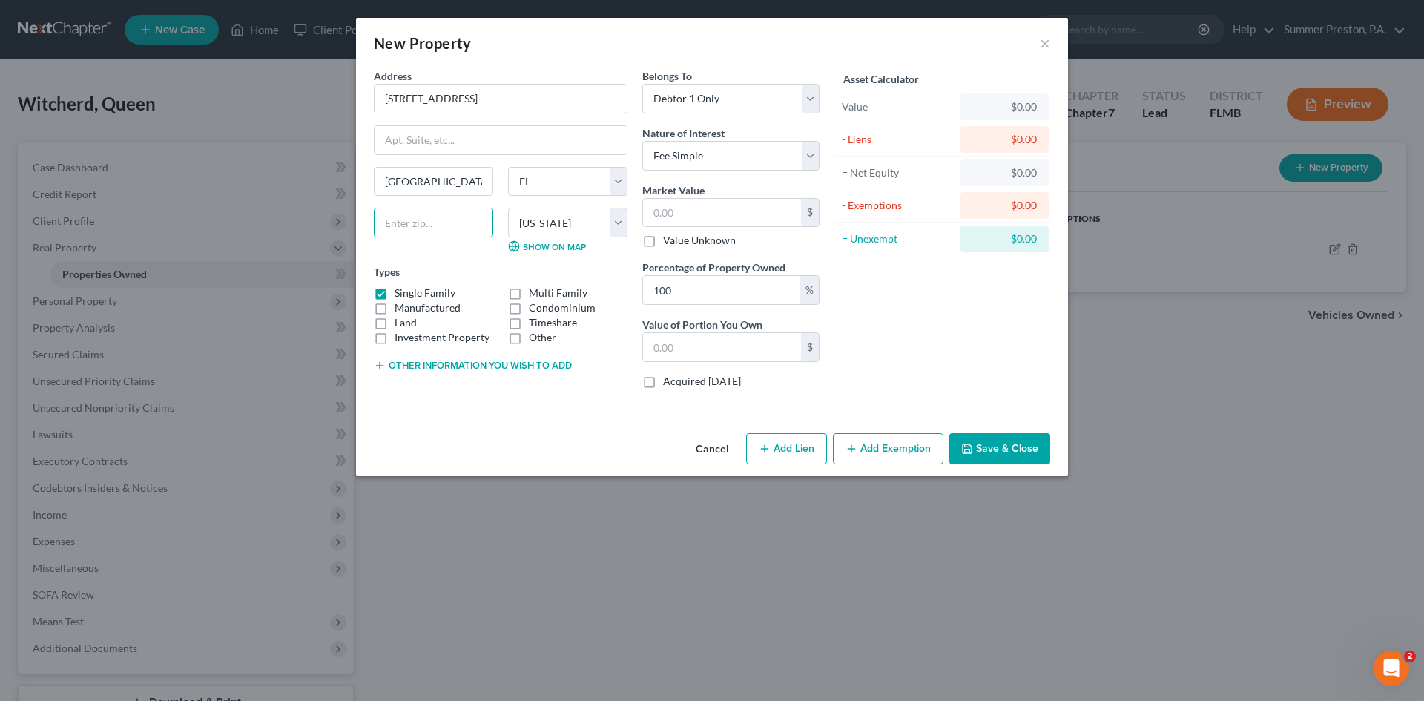
click at [433, 220] on input "text" at bounding box center [433, 223] width 119 height 30
select select
type input "33705"
type input "[GEOGRAPHIC_DATA]"
click at [617, 217] on select "County [GEOGRAPHIC_DATA] [GEOGRAPHIC_DATA] [GEOGRAPHIC_DATA] [GEOGRAPHIC_DATA] …" at bounding box center [567, 223] width 119 height 30
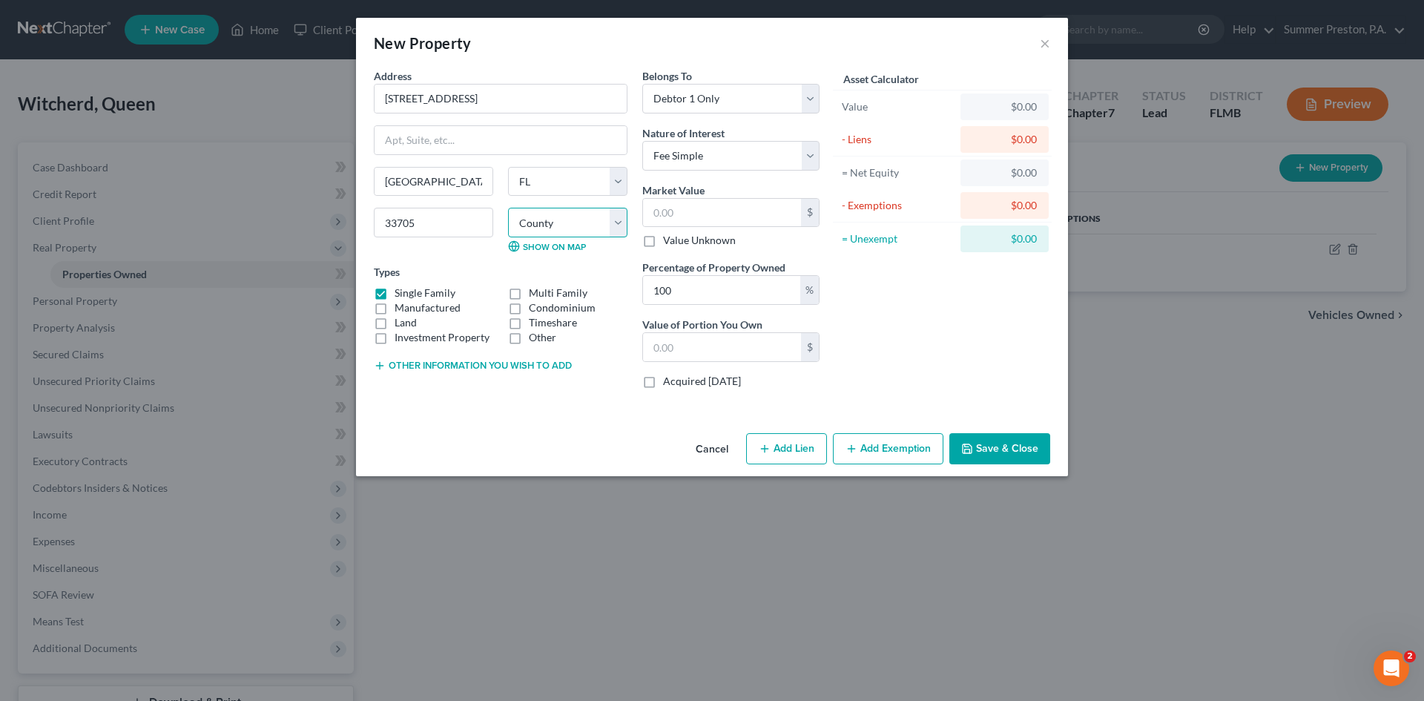
select select "51"
click at [508, 208] on select "County [GEOGRAPHIC_DATA] [GEOGRAPHIC_DATA] [GEOGRAPHIC_DATA] [GEOGRAPHIC_DATA] …" at bounding box center [567, 223] width 119 height 30
click at [806, 157] on select "Select Fee Simple Joint Tenant Life Estate Equitable Interest Future Interest T…" at bounding box center [730, 156] width 177 height 30
click at [642, 141] on select "Select Fee Simple Joint Tenant Life Estate Equitable Interest Future Interest T…" at bounding box center [730, 156] width 177 height 30
click at [755, 214] on input "text" at bounding box center [722, 213] width 158 height 28
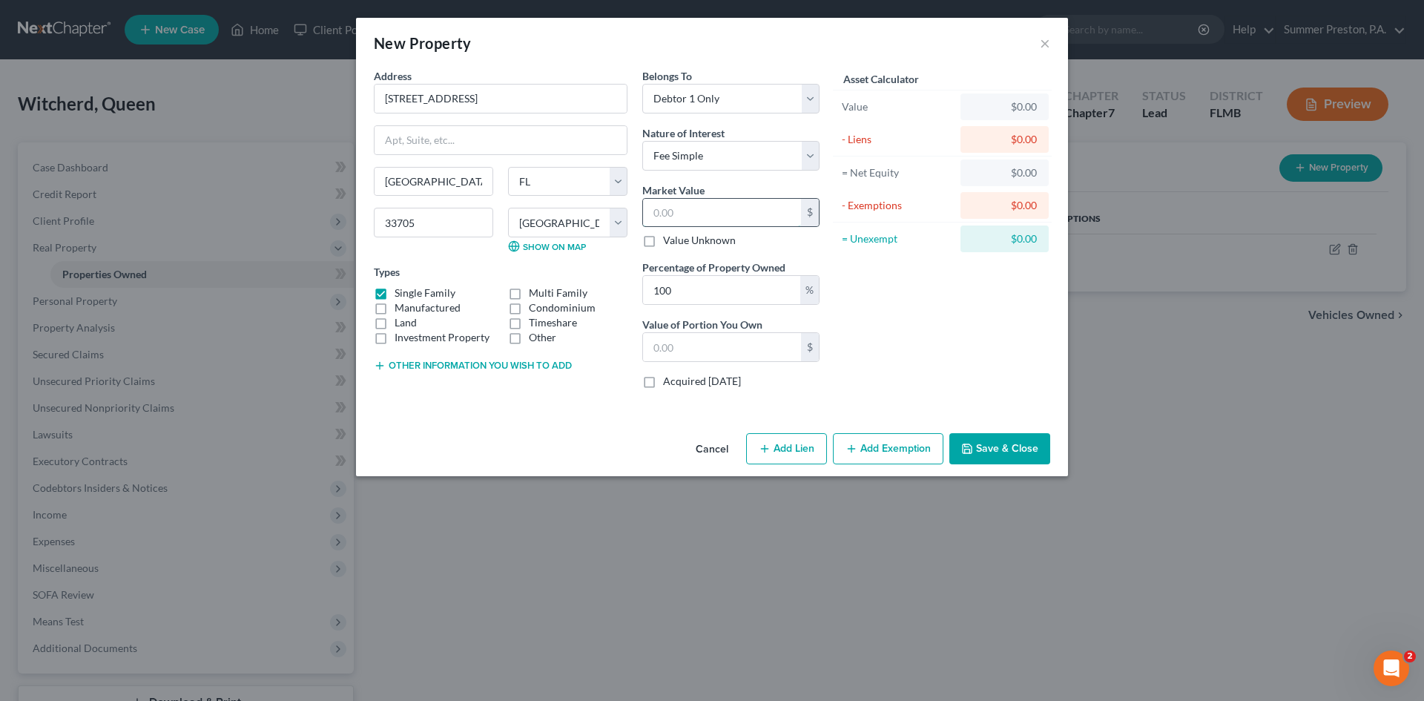
type input "2"
type input "2.00"
type input "20"
type input "20.00"
type input "204"
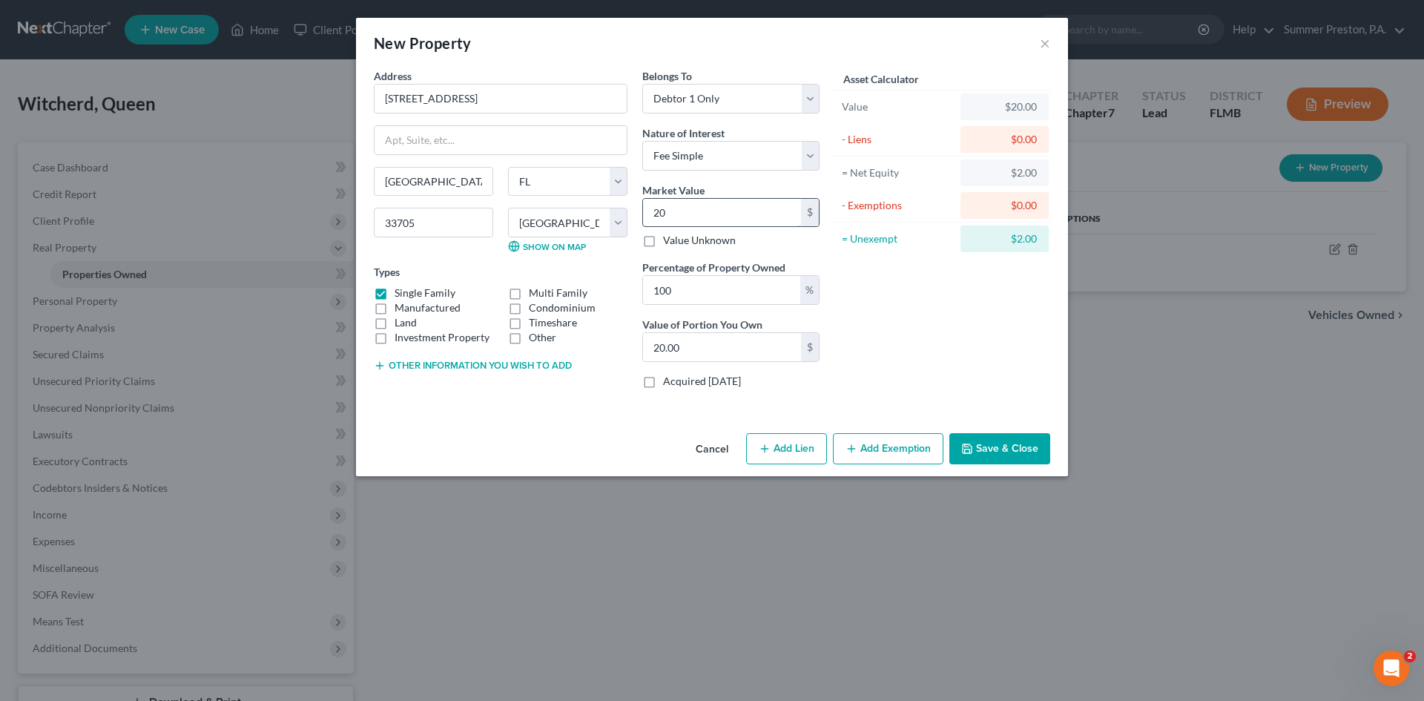
type input "204.00"
type input "2040"
type input "2,040.00"
type input "2,0400"
type input "20,400.00"
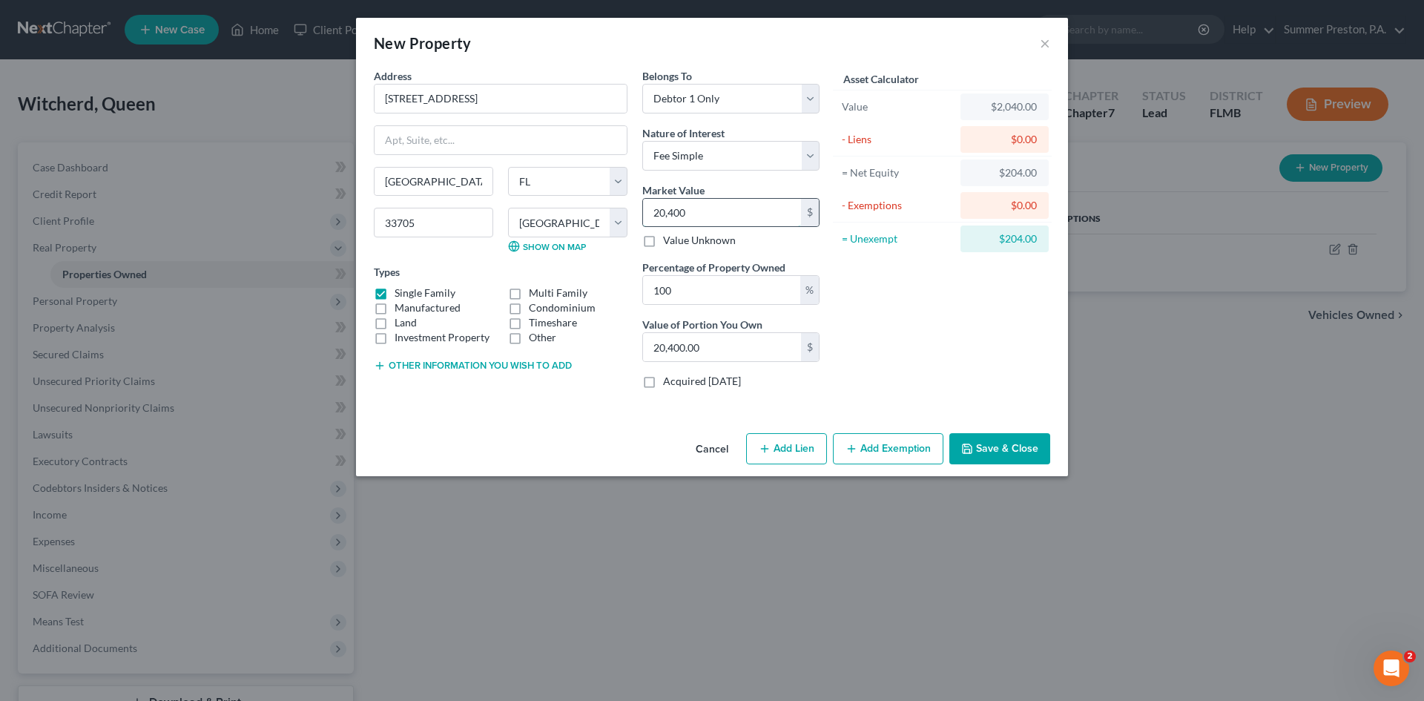
type input "20,4000"
type input "204,000.00"
click at [900, 450] on button "Add Exemption" at bounding box center [888, 448] width 111 height 31
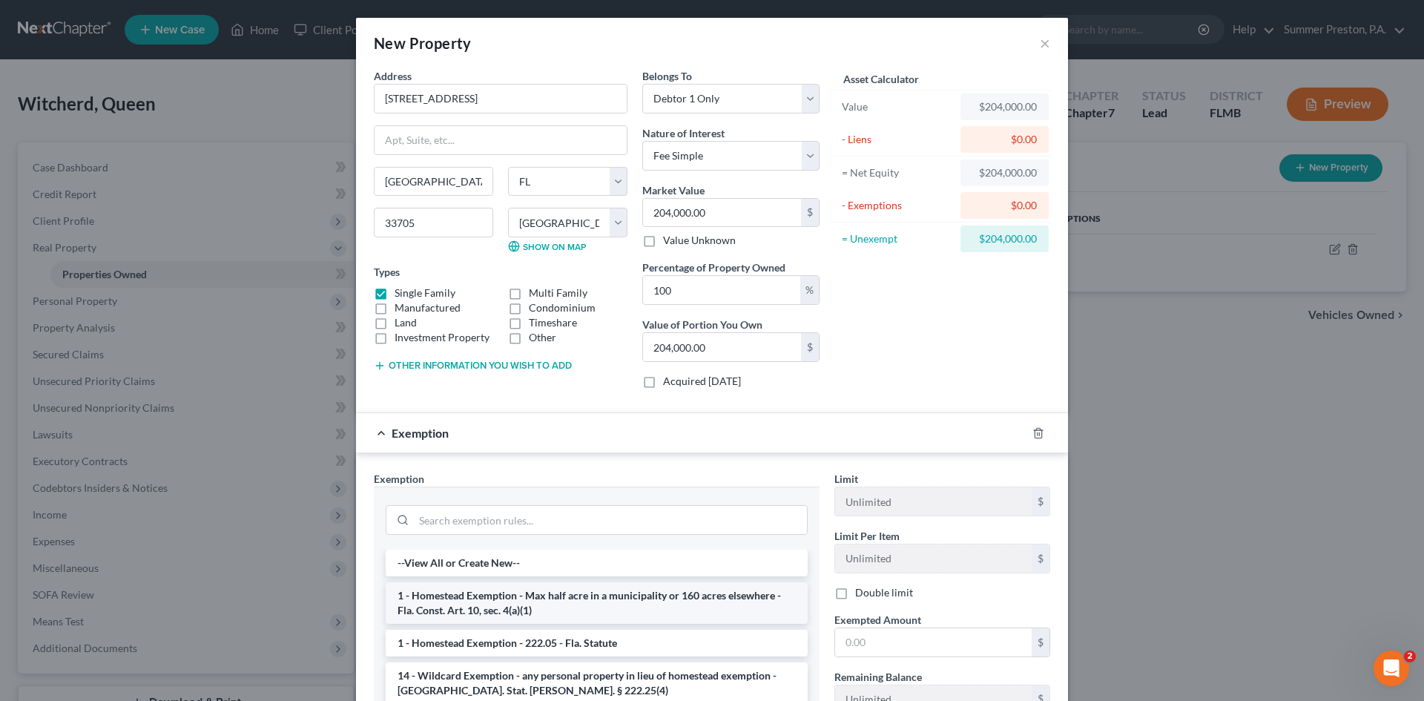
click at [556, 597] on li "1 - Homestead Exemption - Max half acre in a municipality or 160 acres elsewher…" at bounding box center [597, 603] width 422 height 42
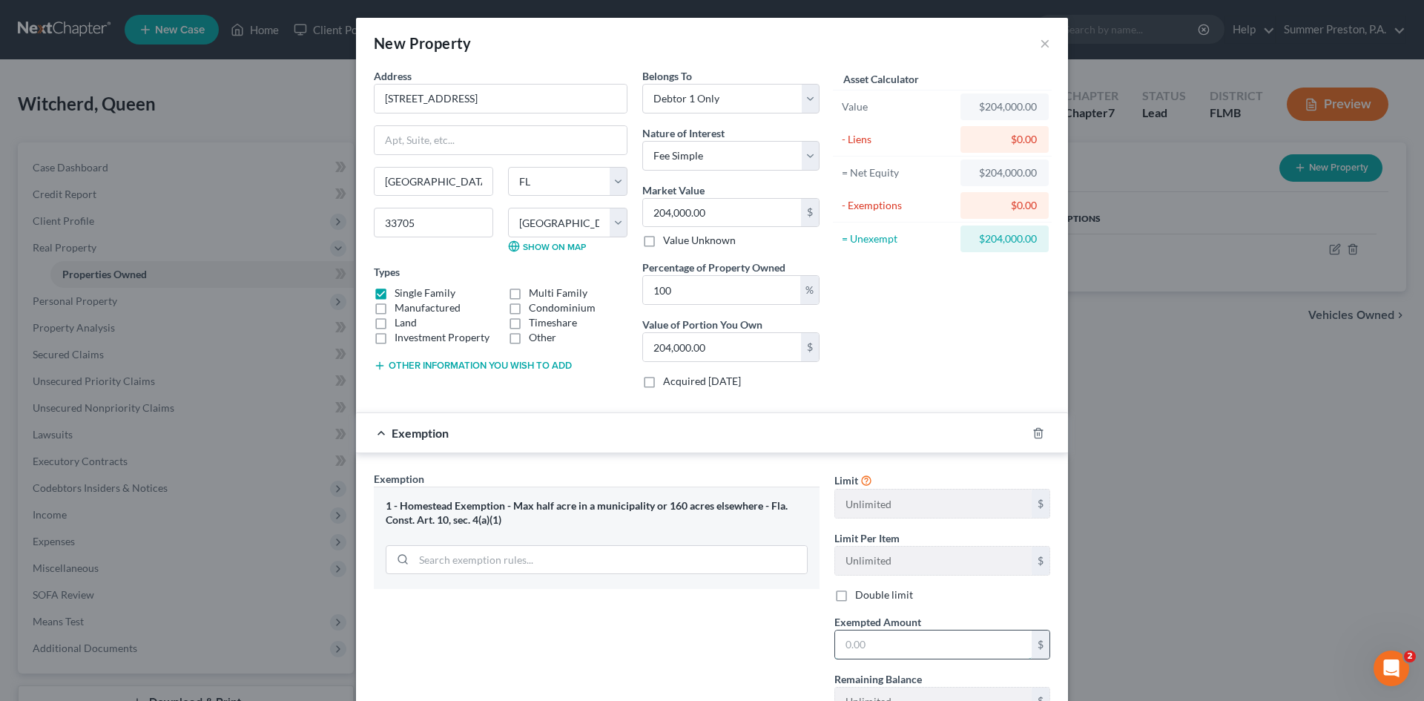
click at [894, 643] on input "text" at bounding box center [933, 645] width 197 height 28
type input "204,000.00"
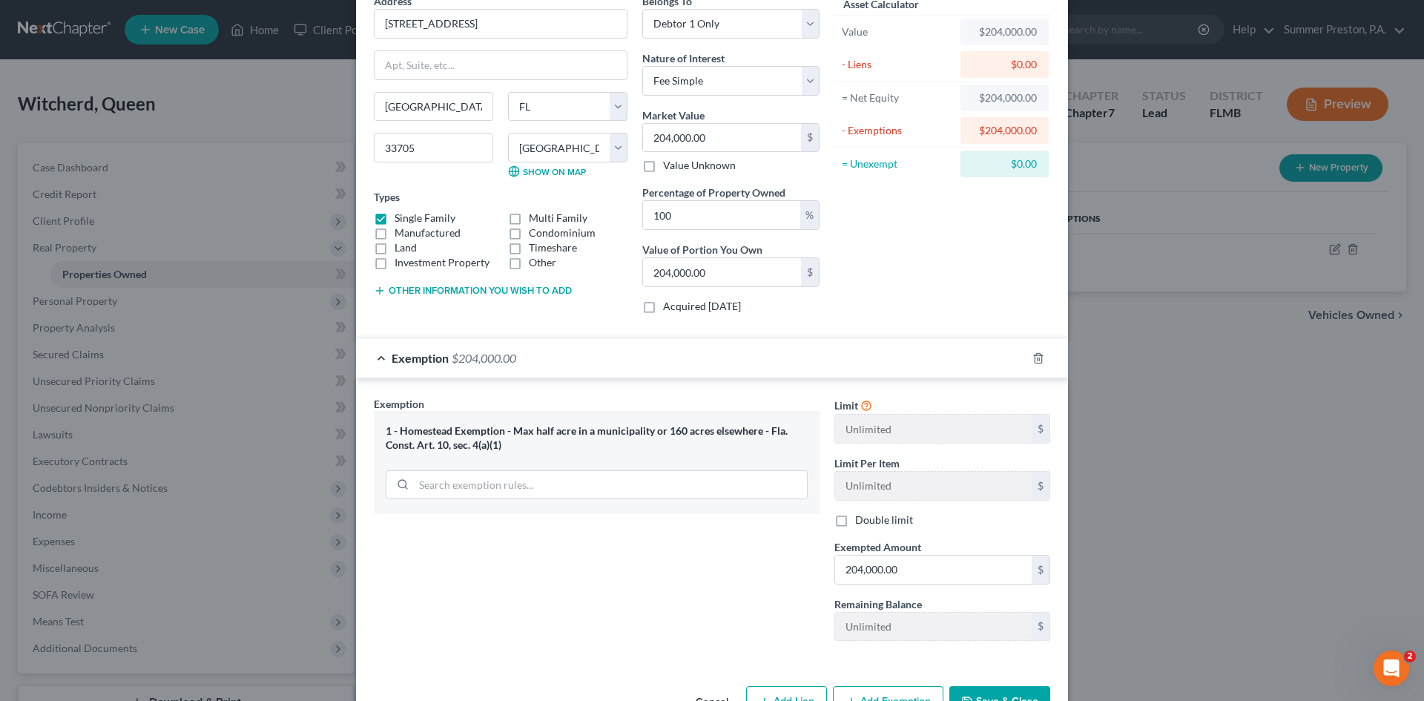
scroll to position [121, 0]
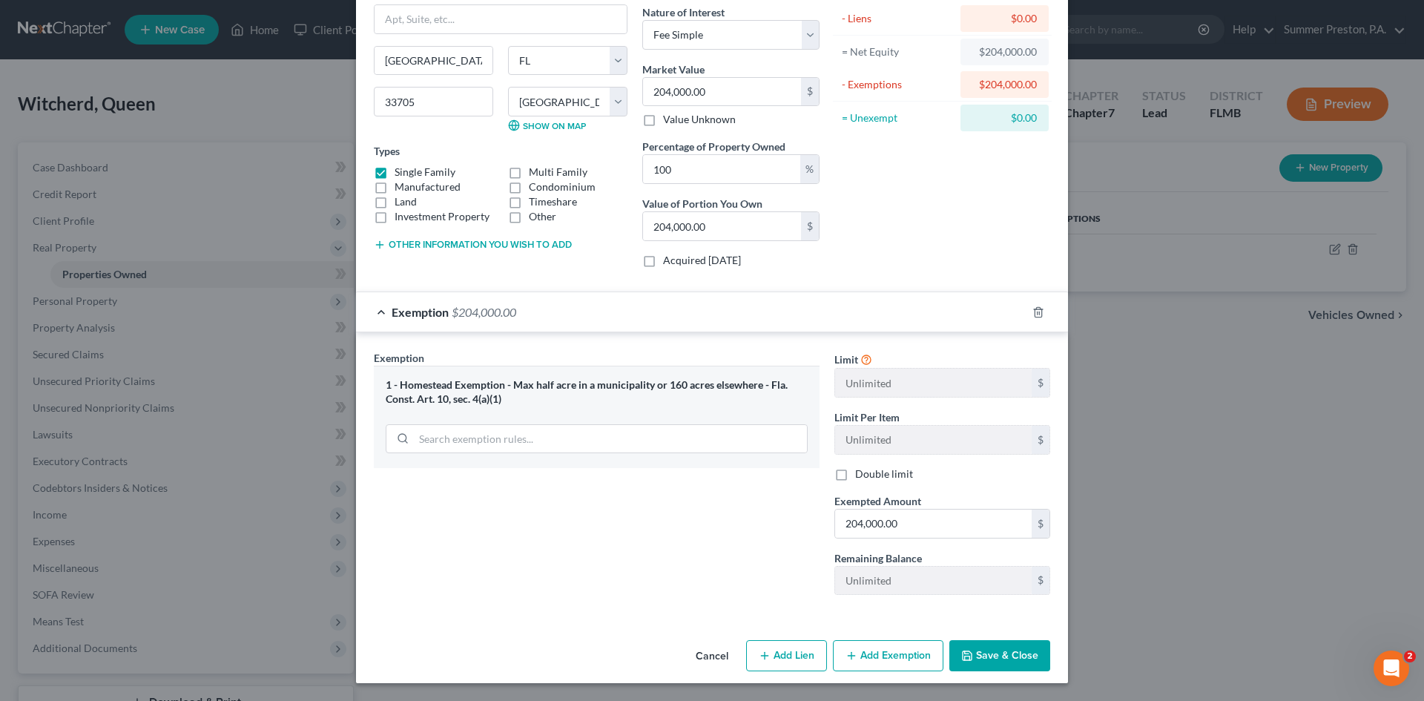
click at [776, 652] on button "Add Lien" at bounding box center [786, 655] width 81 height 31
select select "0"
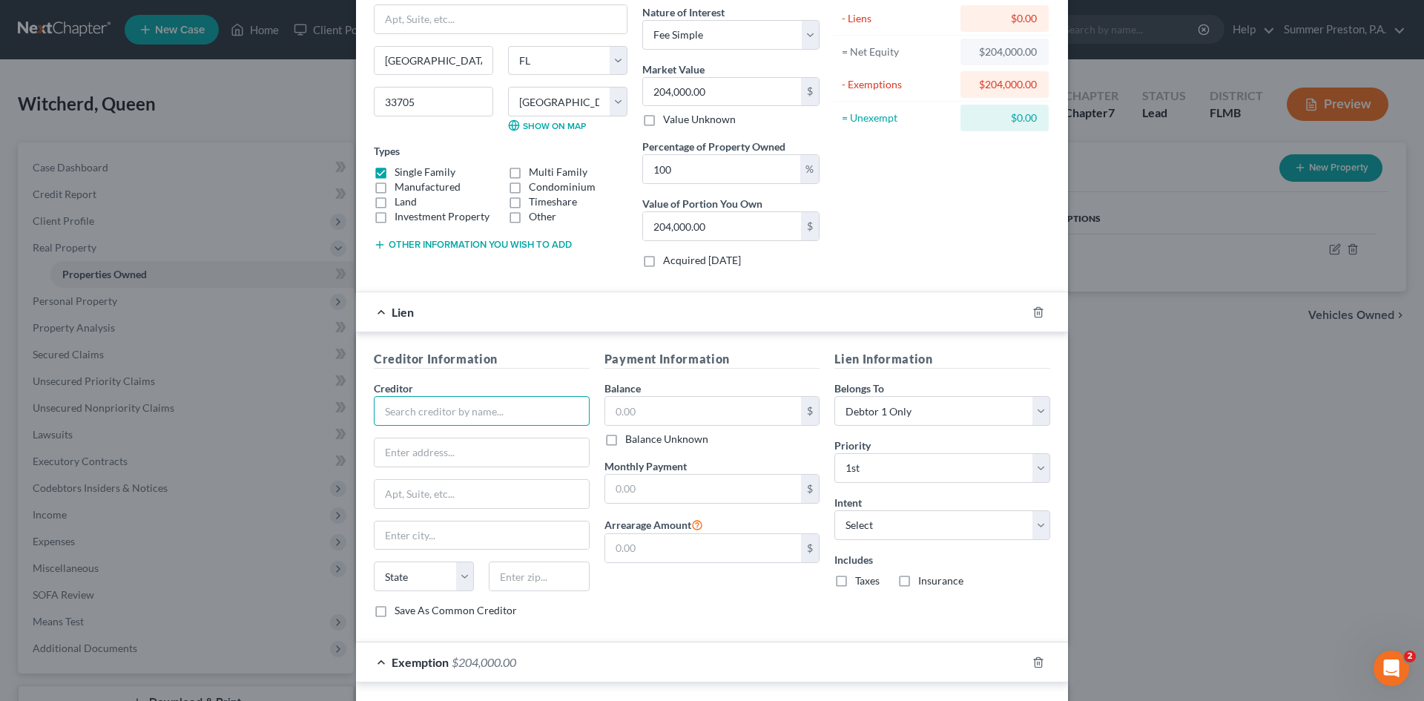
click at [514, 404] on input "text" at bounding box center [482, 411] width 216 height 30
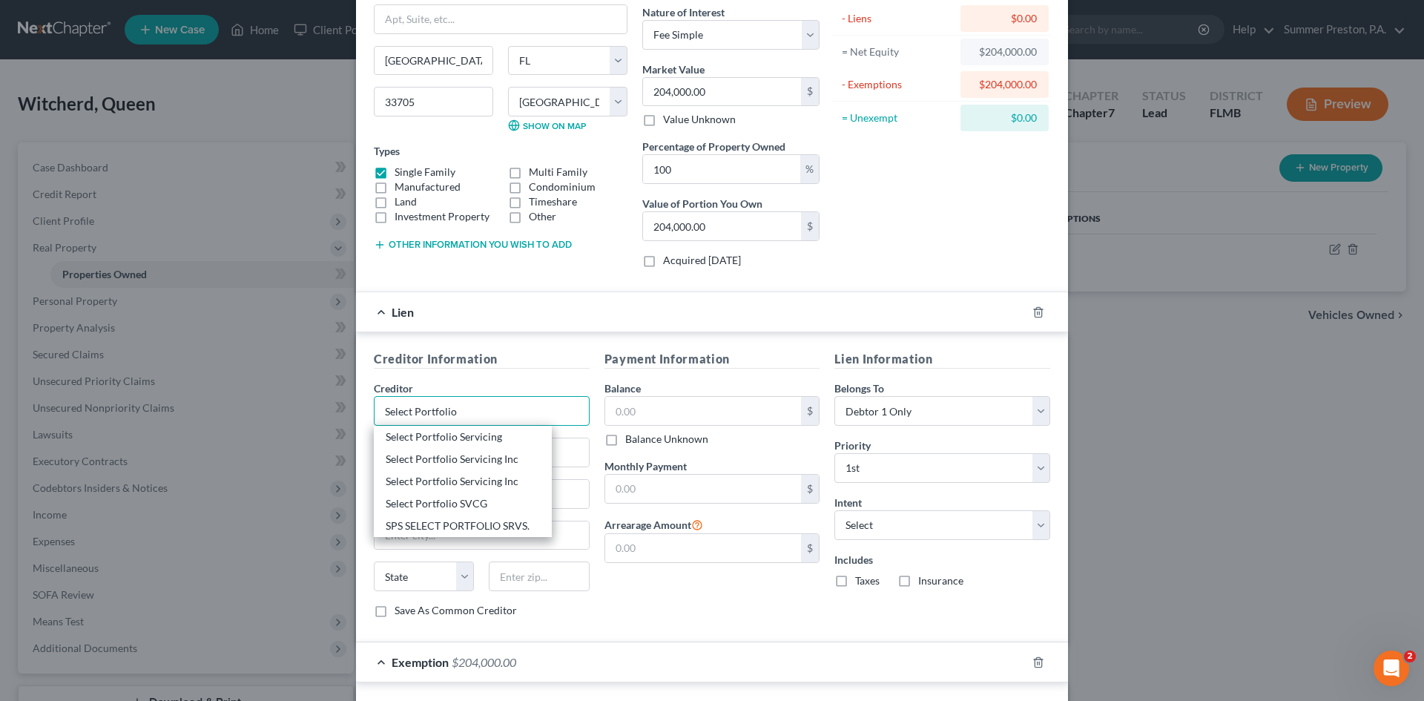
type input "Select Portfolio"
click at [539, 372] on div "Creditor Information Creditor * Select Portfolio Select Portfolio Servicing Sel…" at bounding box center [481, 490] width 231 height 280
